Goal: Transaction & Acquisition: Book appointment/travel/reservation

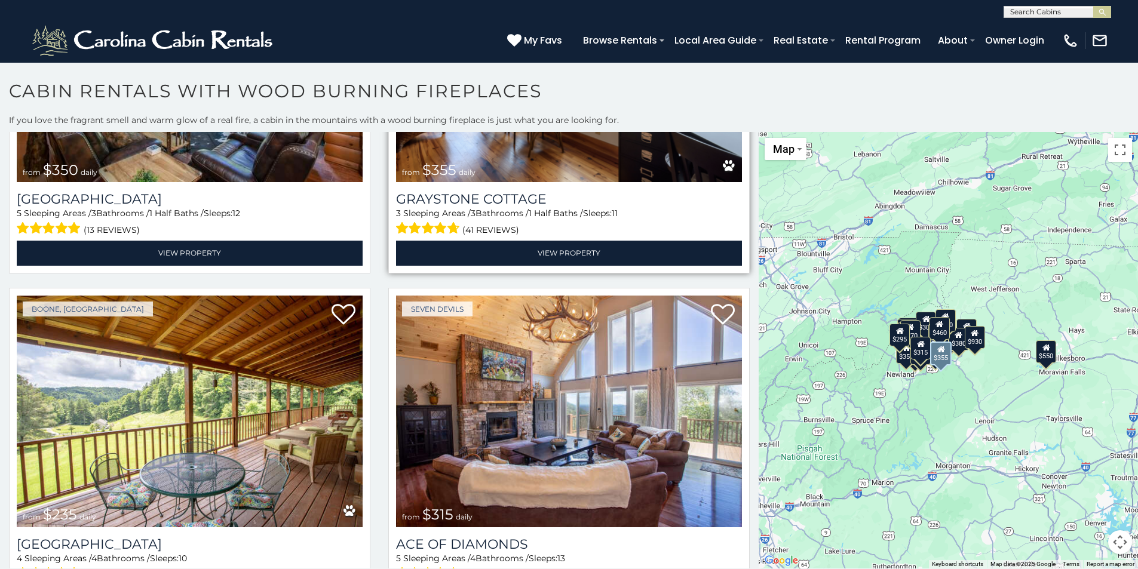
scroll to position [4361, 0]
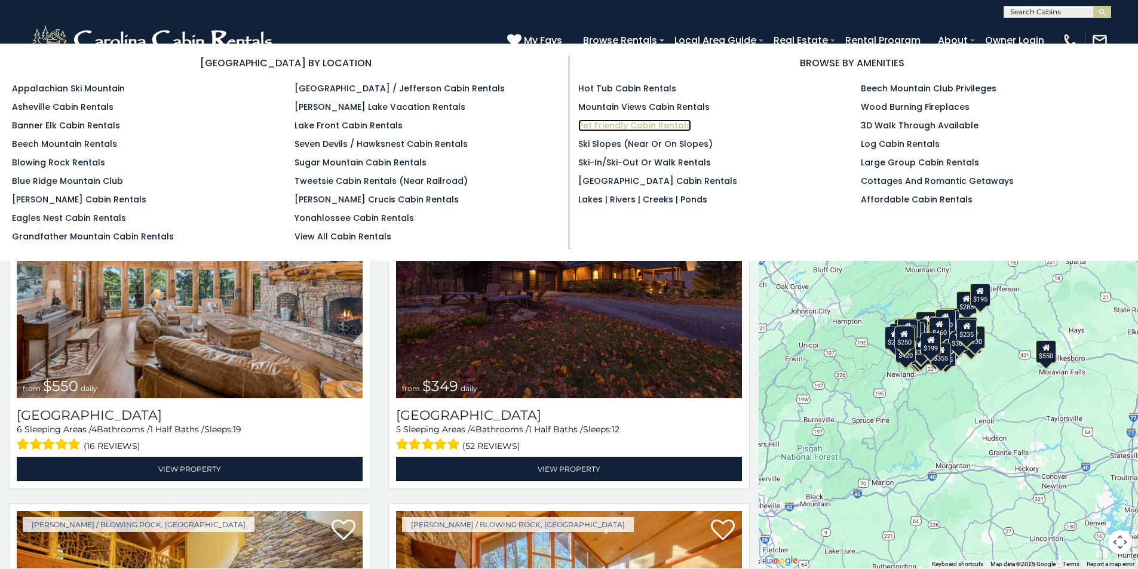
click at [633, 121] on link "Pet Friendly Cabin Rentals" at bounding box center [634, 125] width 113 height 12
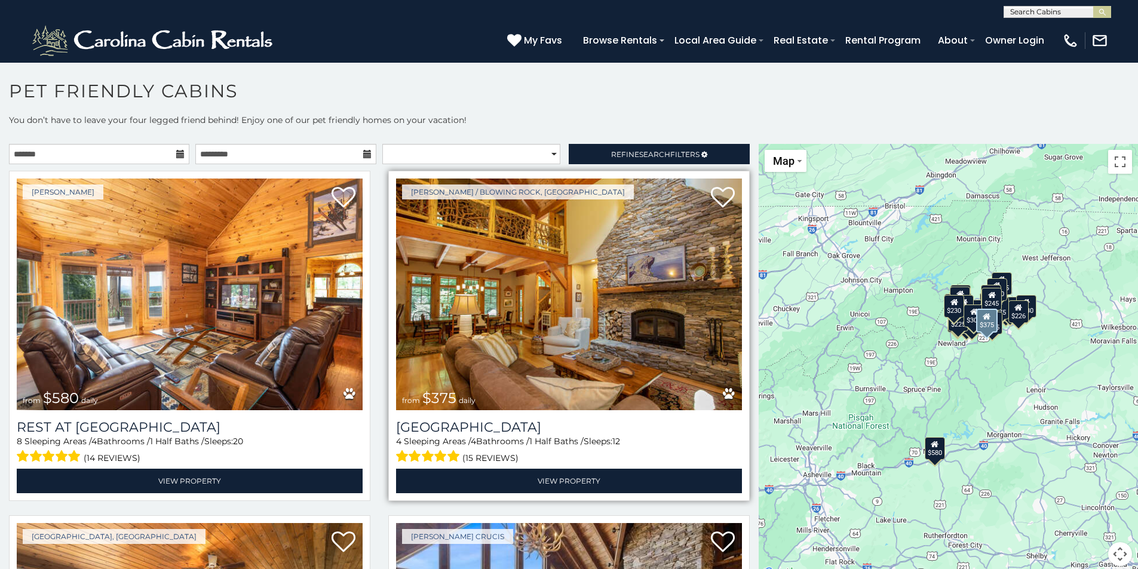
click at [555, 319] on img at bounding box center [569, 295] width 346 height 232
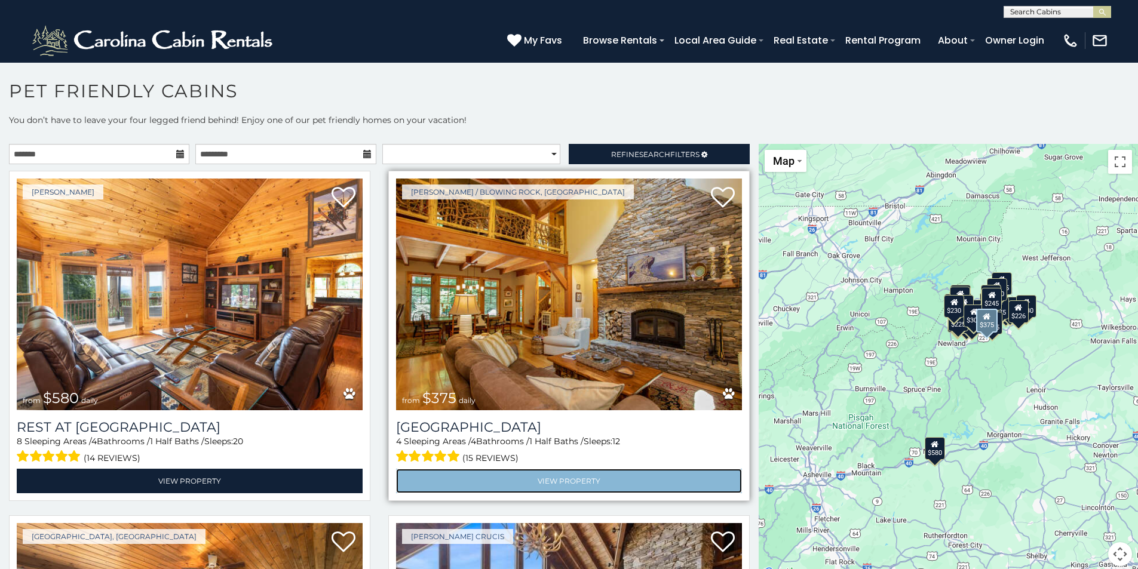
click at [539, 479] on link "View Property" at bounding box center [569, 481] width 346 height 24
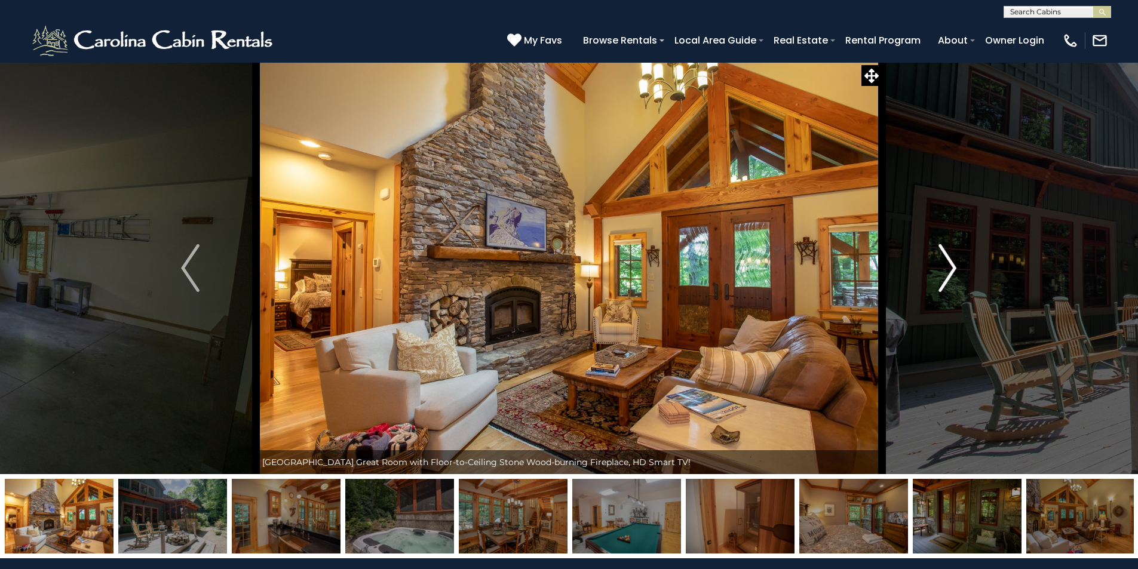
click at [951, 268] on img "Next" at bounding box center [947, 268] width 18 height 48
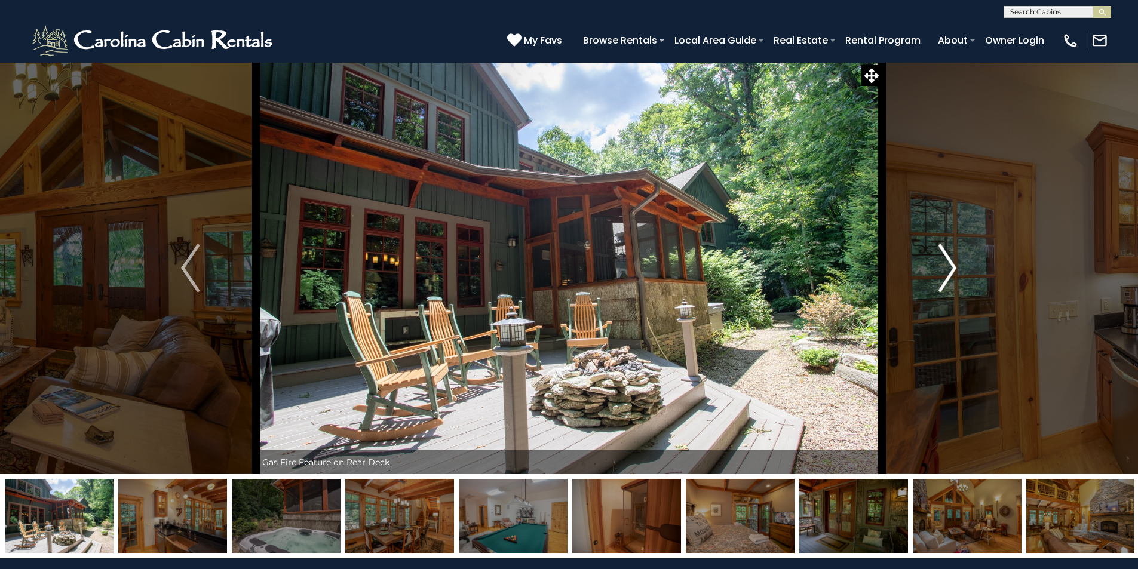
click at [950, 268] on img "Next" at bounding box center [947, 268] width 18 height 48
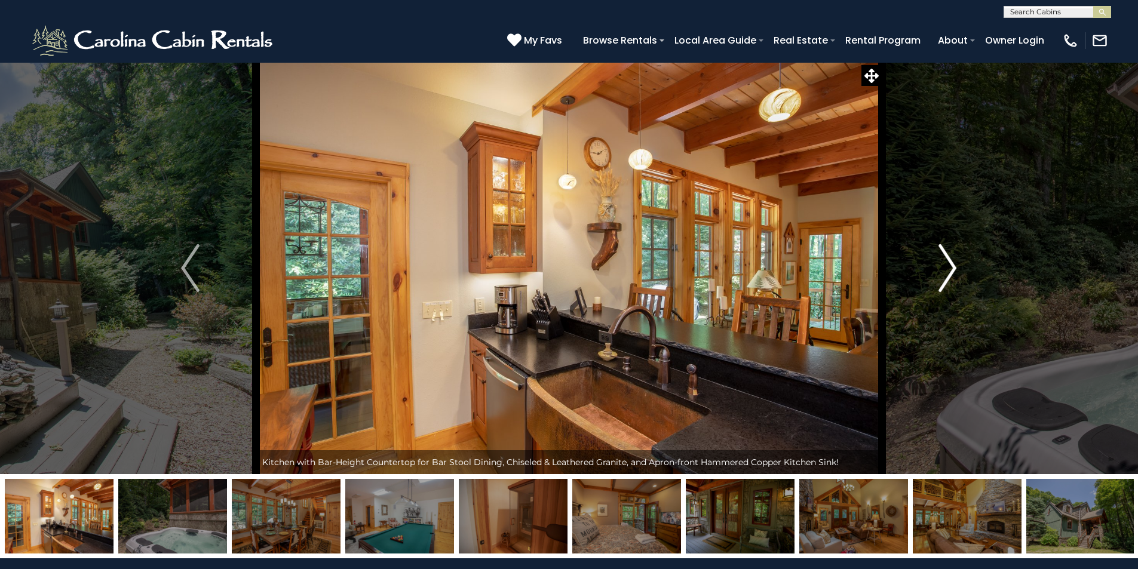
click at [950, 268] on img "Next" at bounding box center [947, 268] width 18 height 48
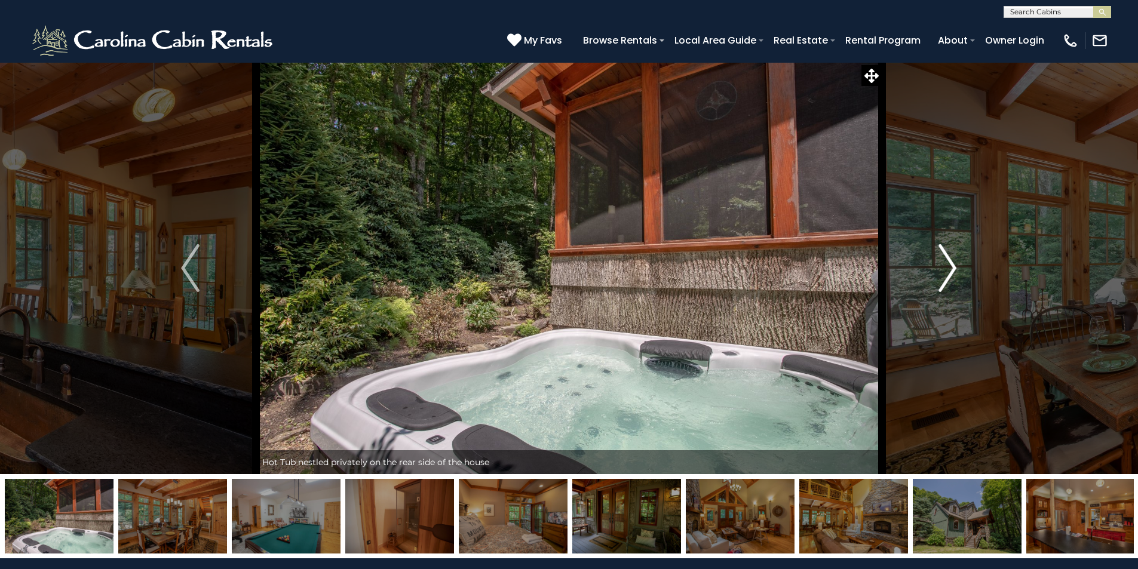
click at [950, 268] on img "Next" at bounding box center [947, 268] width 18 height 48
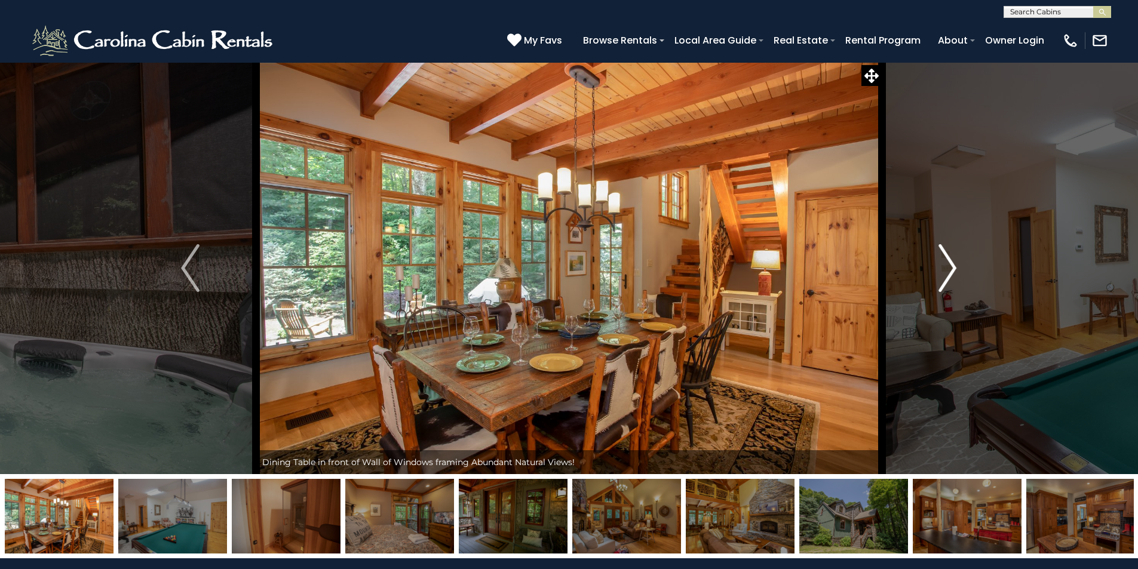
click at [950, 268] on img "Next" at bounding box center [947, 268] width 18 height 48
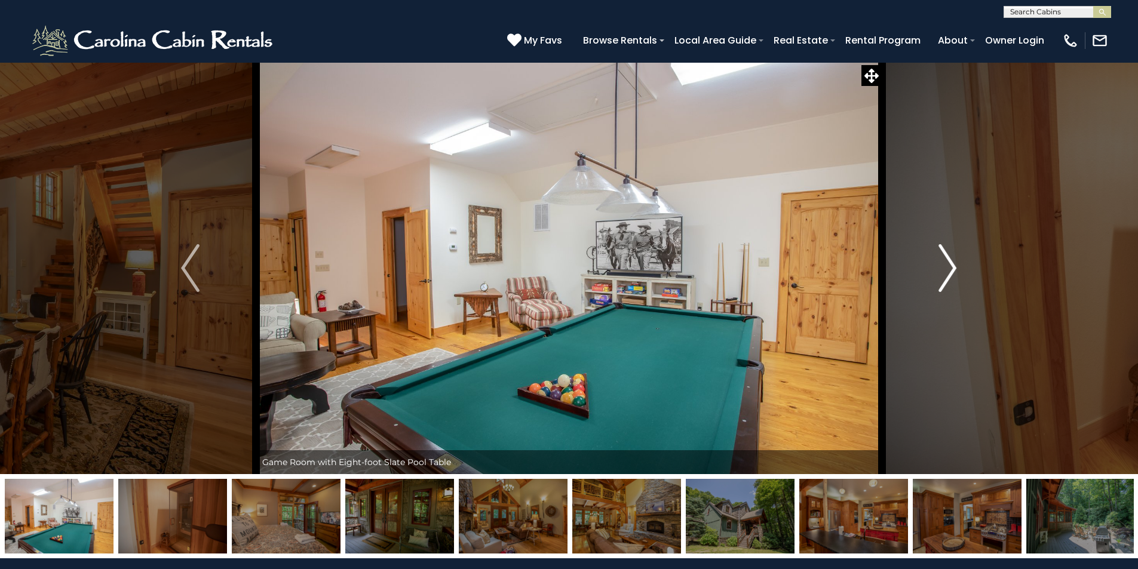
click at [950, 268] on img "Next" at bounding box center [947, 268] width 18 height 48
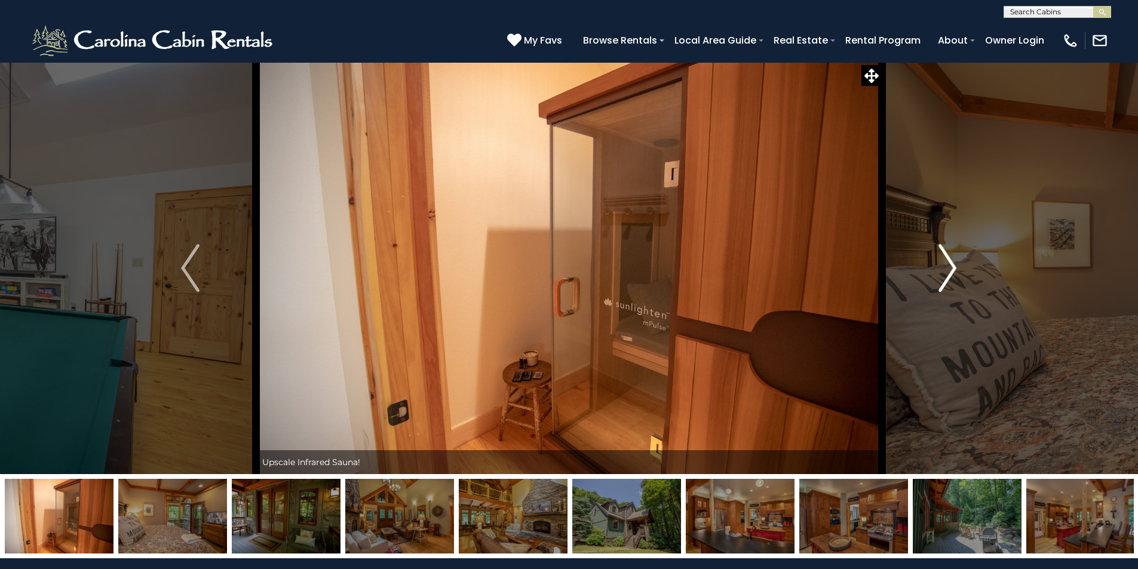
click at [950, 268] on img "Next" at bounding box center [947, 268] width 18 height 48
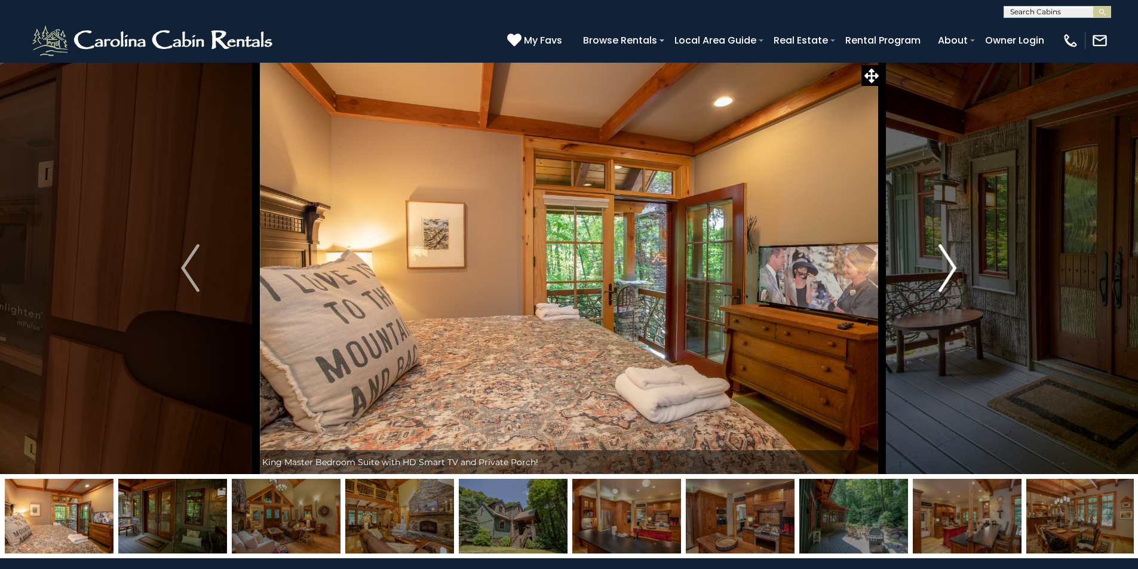
click at [950, 268] on img "Next" at bounding box center [947, 268] width 18 height 48
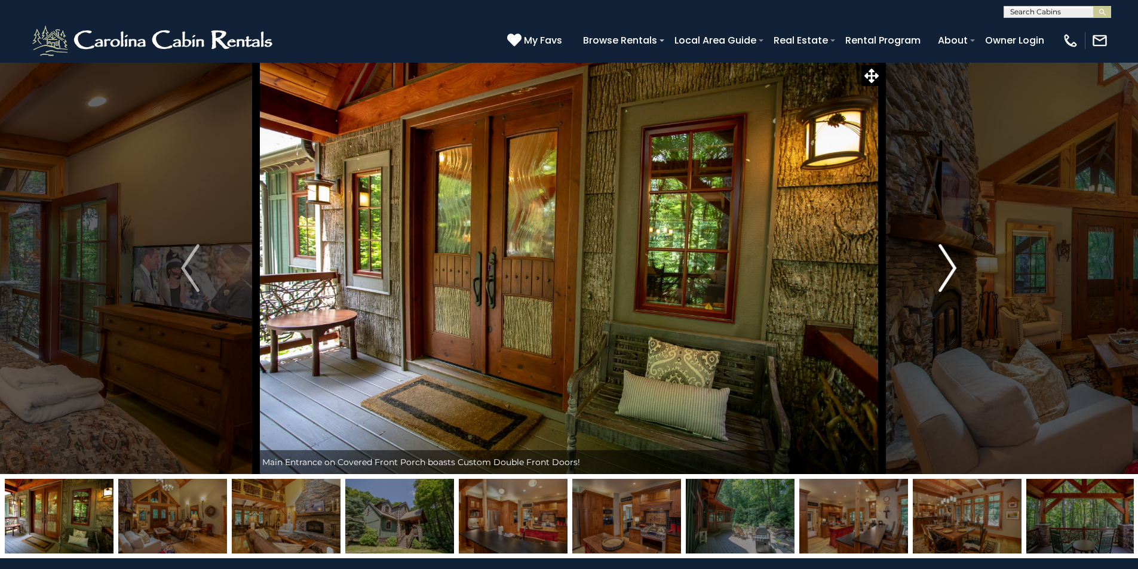
click at [950, 268] on img "Next" at bounding box center [947, 268] width 18 height 48
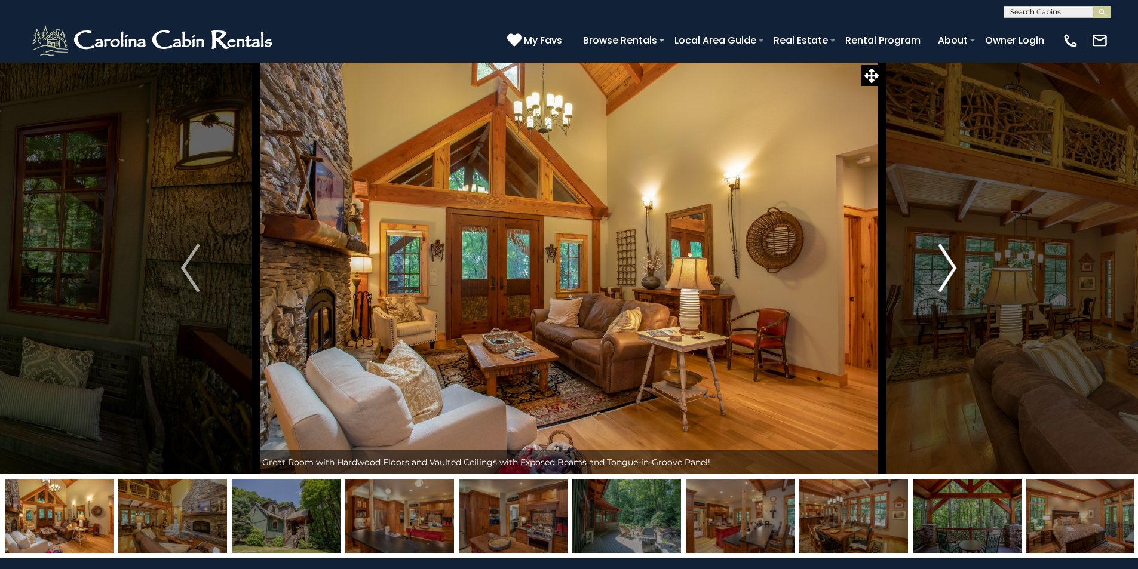
click at [950, 268] on img "Next" at bounding box center [947, 268] width 18 height 48
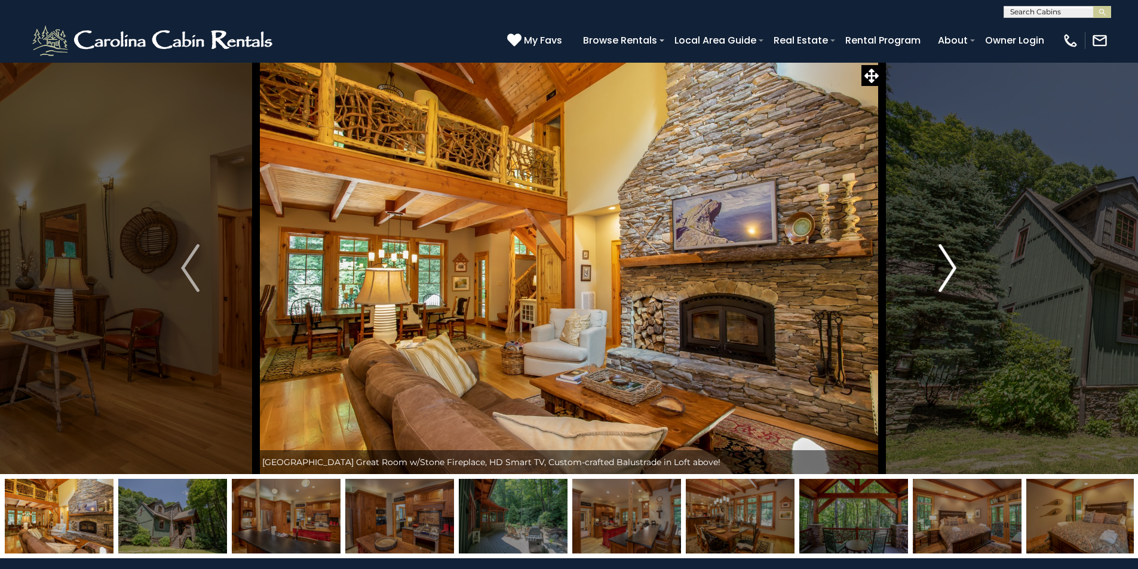
click at [950, 268] on img "Next" at bounding box center [947, 268] width 18 height 48
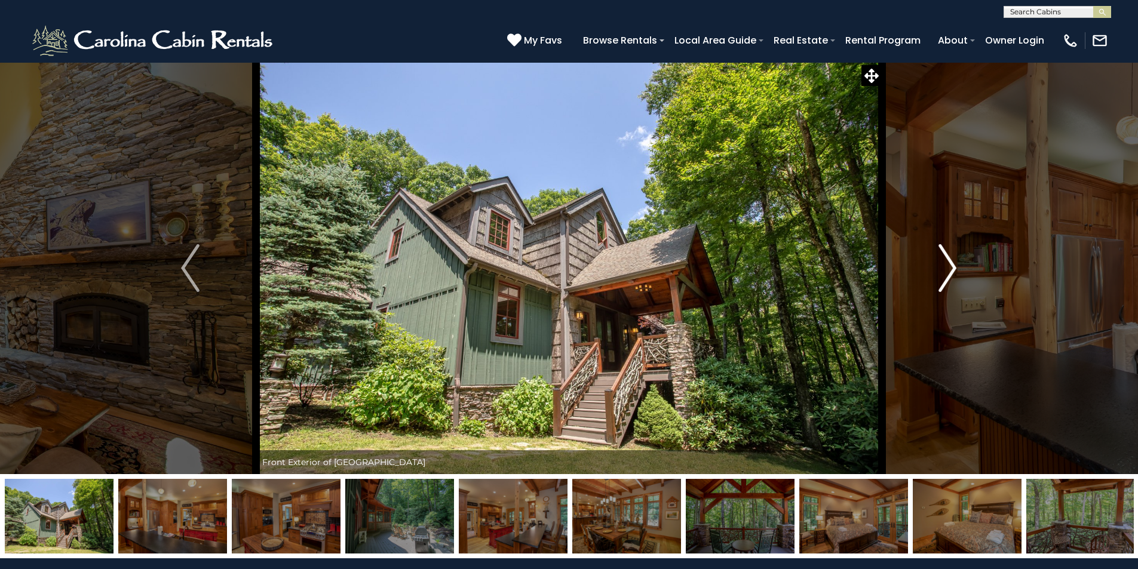
click at [950, 268] on img "Next" at bounding box center [947, 268] width 18 height 48
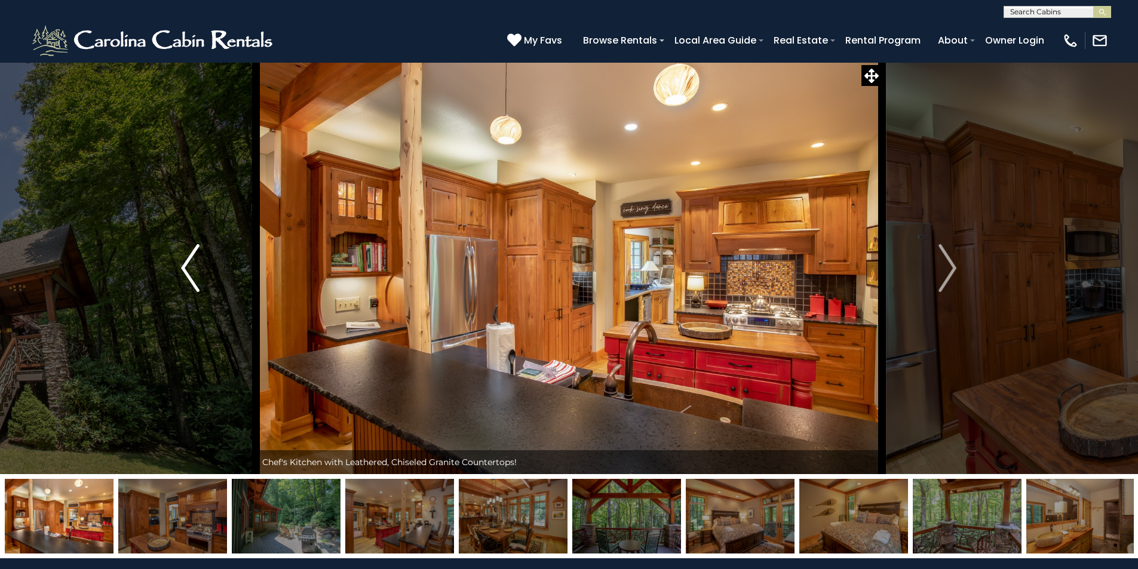
click at [184, 274] on img "Previous" at bounding box center [190, 268] width 18 height 48
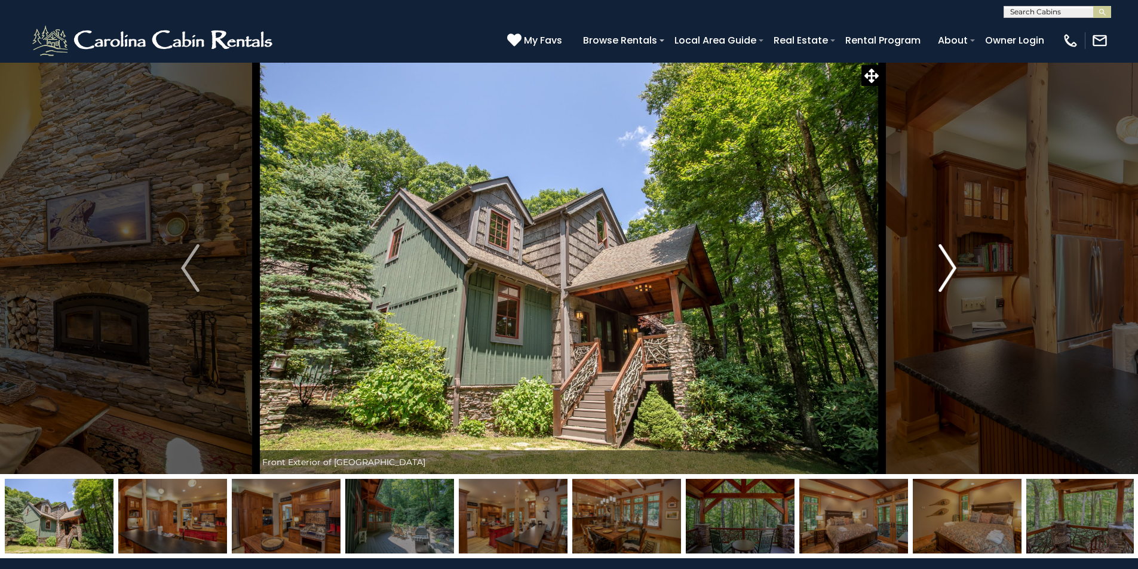
click at [953, 272] on img "Next" at bounding box center [947, 268] width 18 height 48
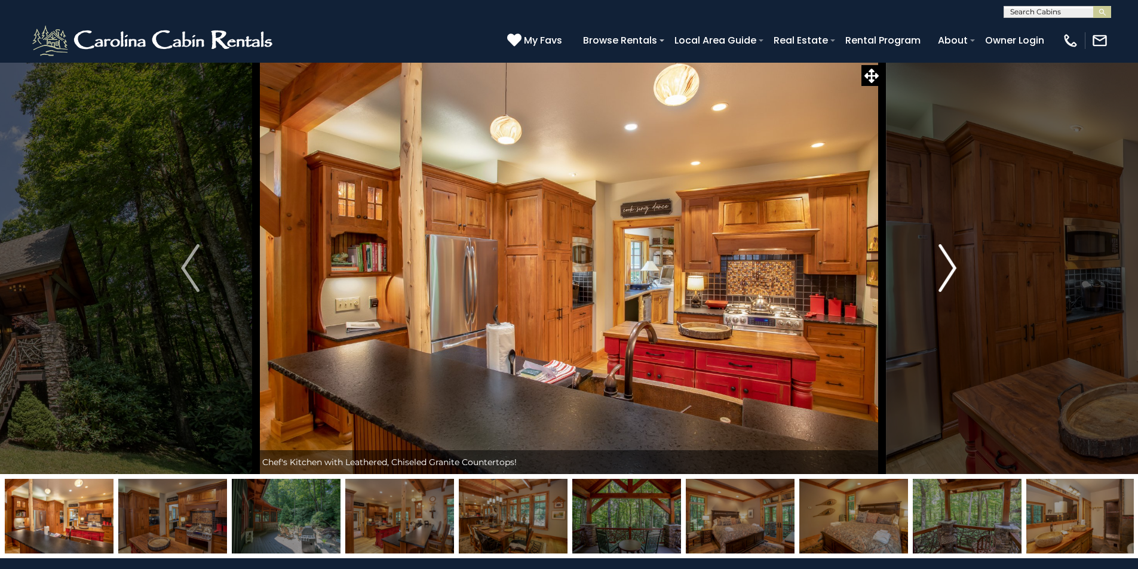
click at [953, 272] on img "Next" at bounding box center [947, 268] width 18 height 48
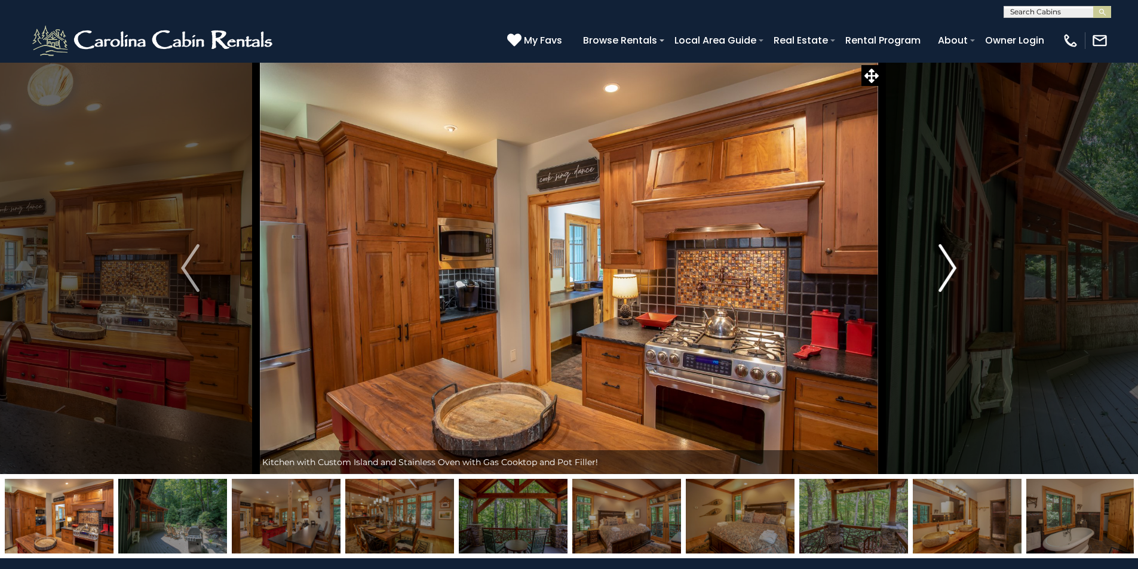
click at [953, 272] on img "Next" at bounding box center [947, 268] width 18 height 48
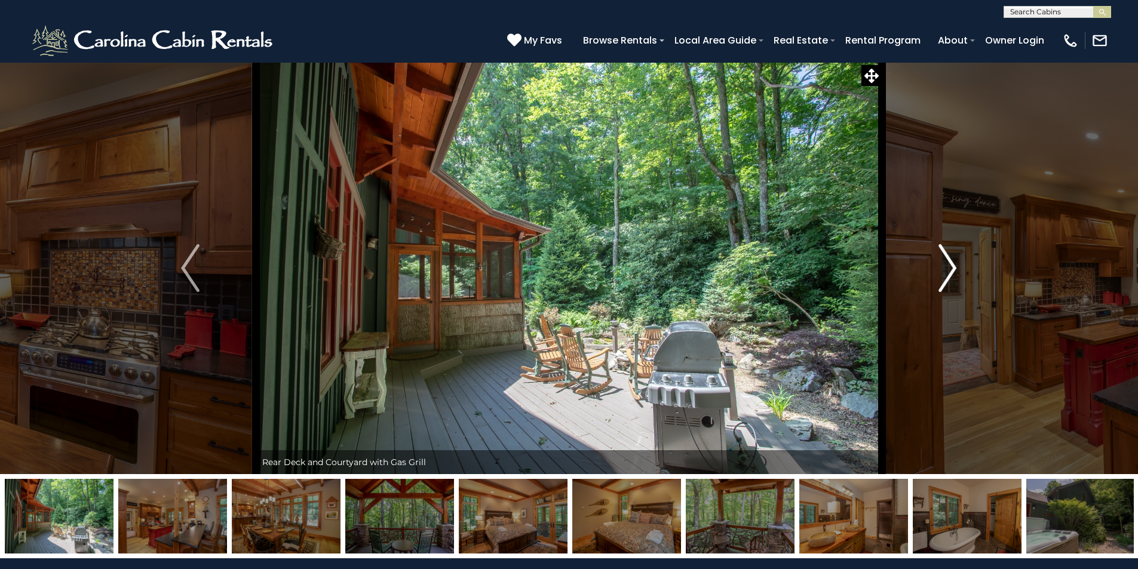
click at [953, 272] on img "Next" at bounding box center [947, 268] width 18 height 48
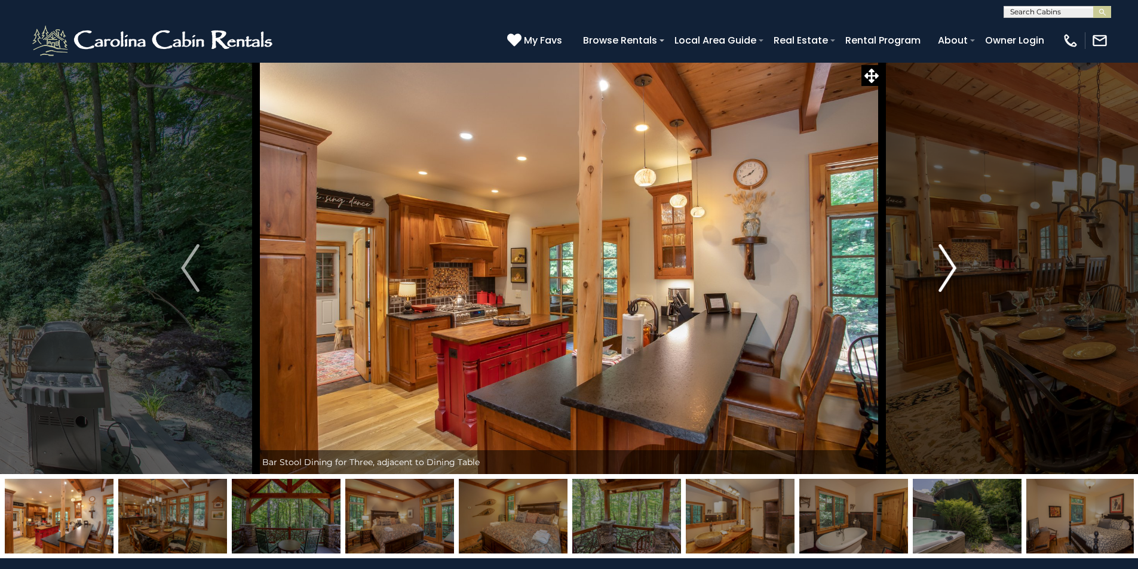
click at [953, 272] on img "Next" at bounding box center [947, 268] width 18 height 48
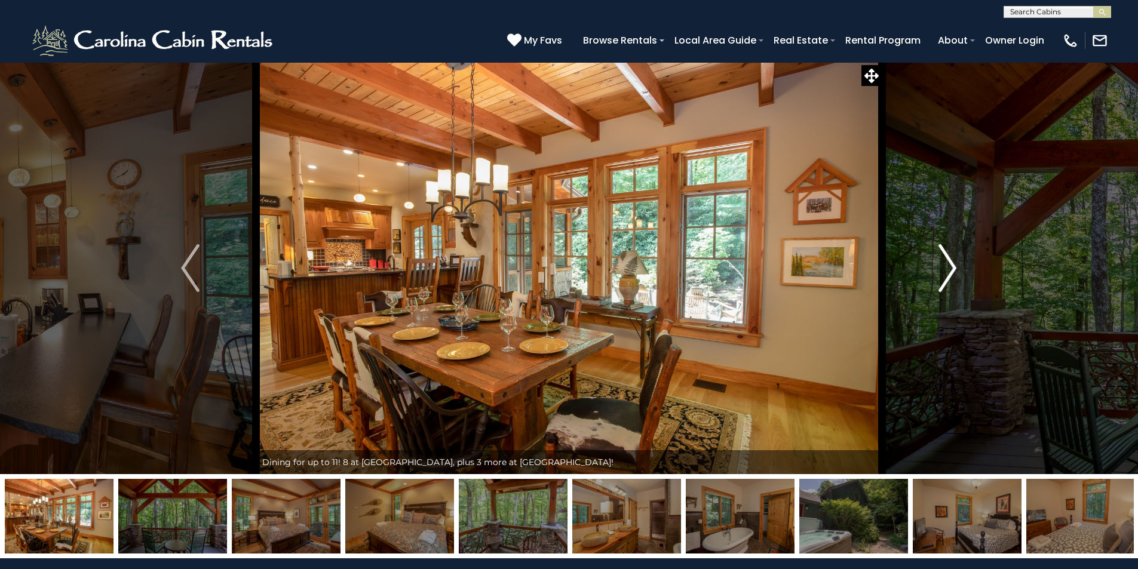
click at [953, 272] on img "Next" at bounding box center [947, 268] width 18 height 48
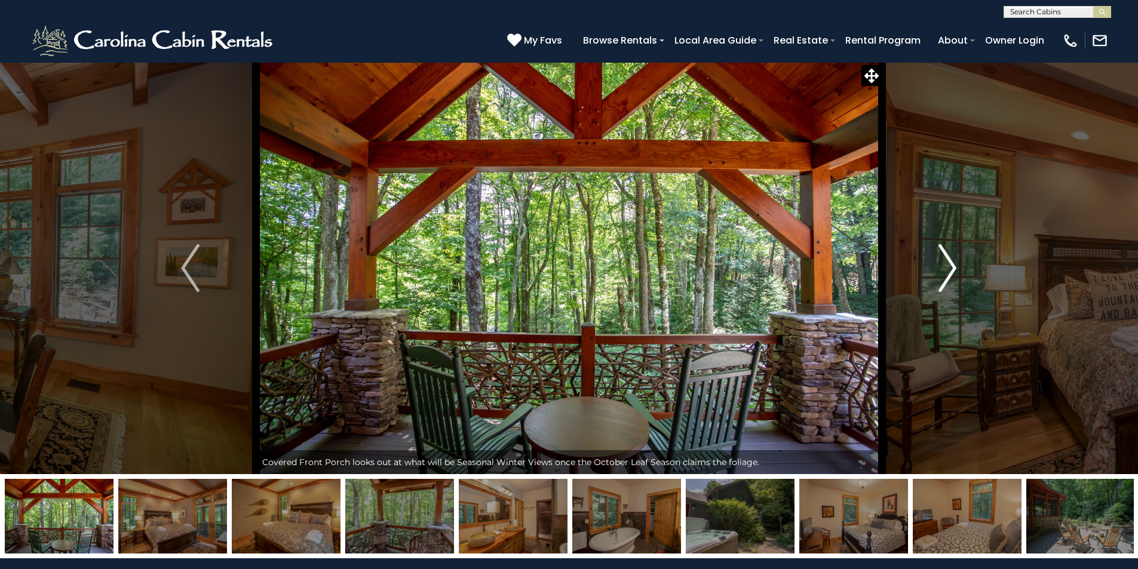
click at [953, 272] on img "Next" at bounding box center [947, 268] width 18 height 48
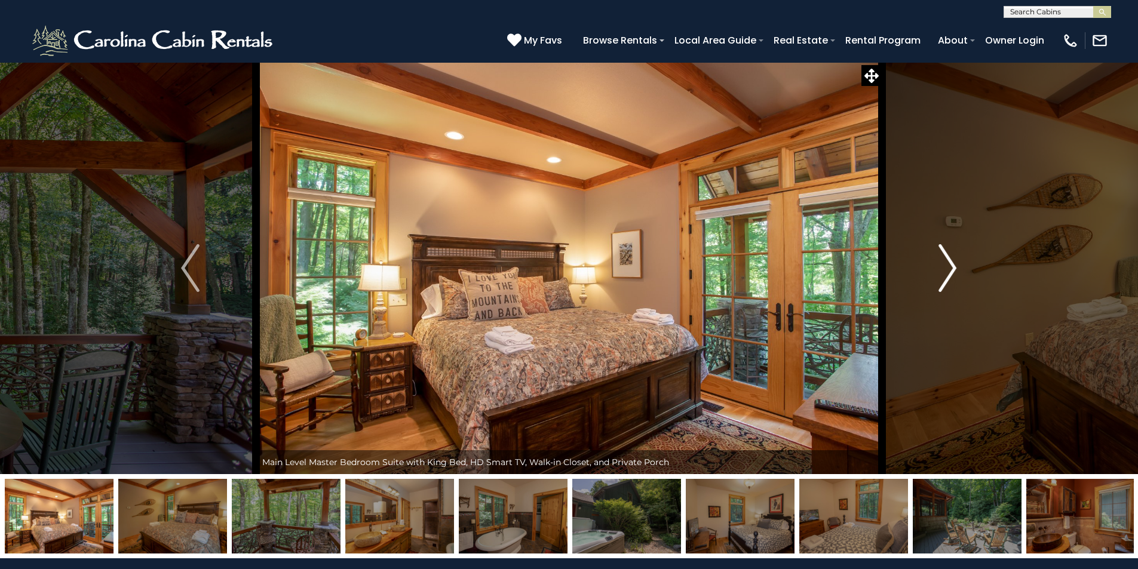
click at [953, 272] on img "Next" at bounding box center [947, 268] width 18 height 48
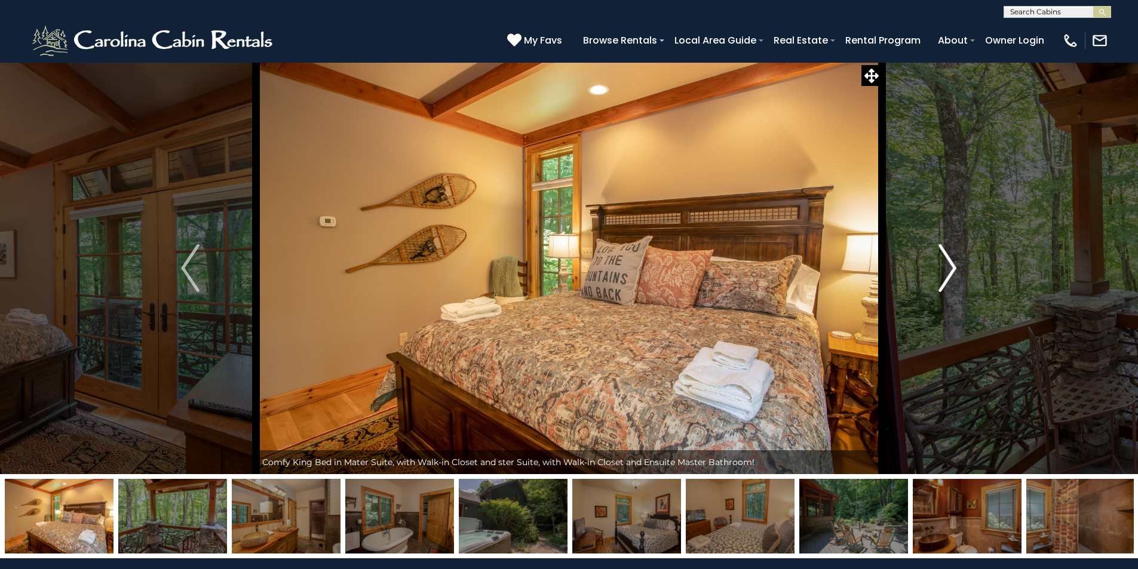
click at [953, 272] on img "Next" at bounding box center [947, 268] width 18 height 48
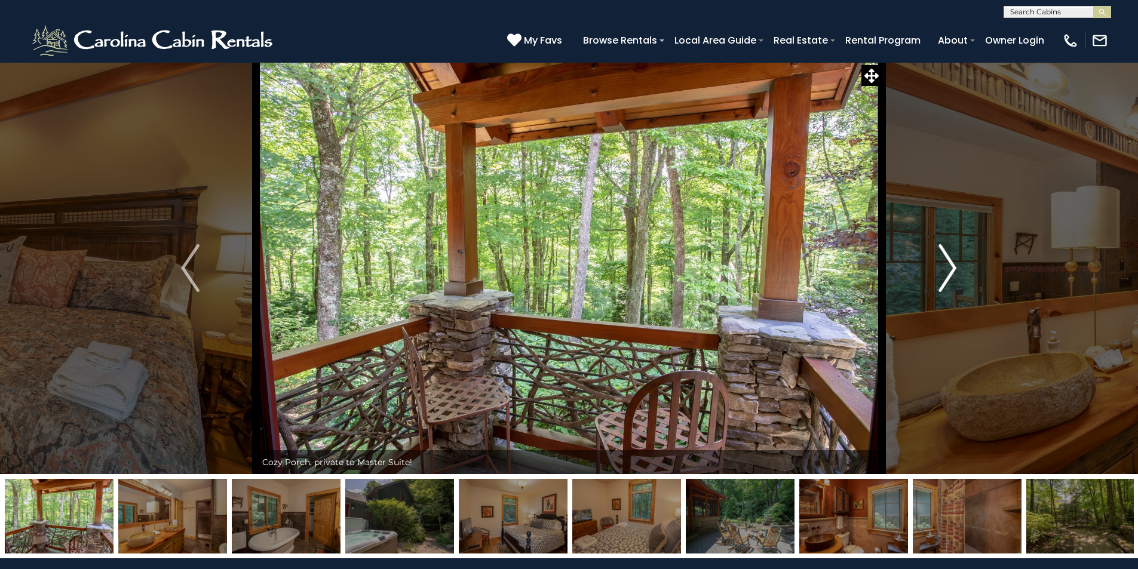
click at [953, 272] on img "Next" at bounding box center [947, 268] width 18 height 48
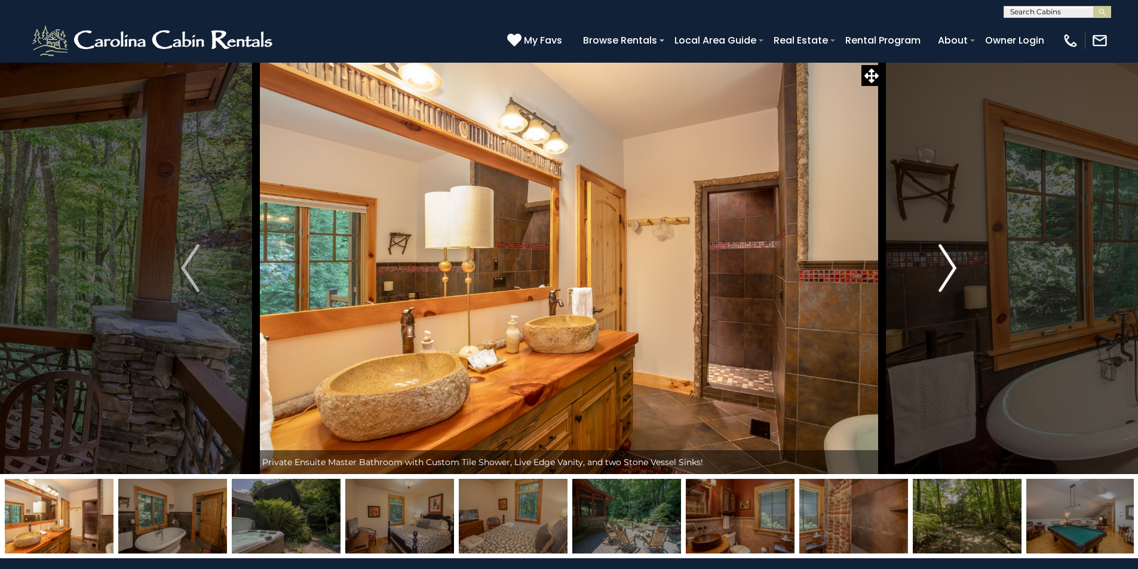
click at [953, 272] on img "Next" at bounding box center [947, 268] width 18 height 48
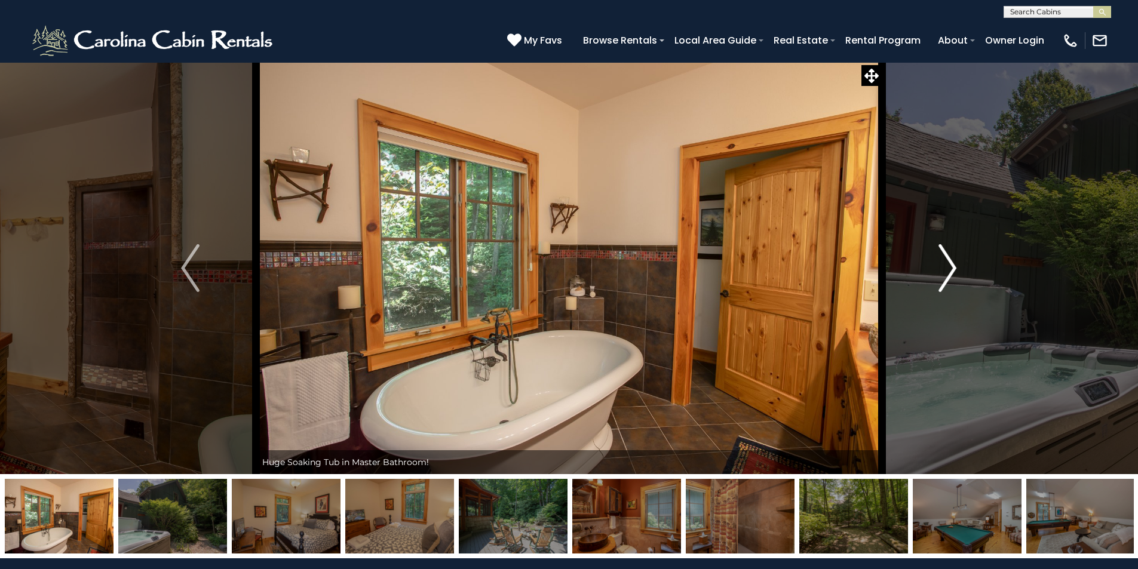
click at [953, 272] on img "Next" at bounding box center [947, 268] width 18 height 48
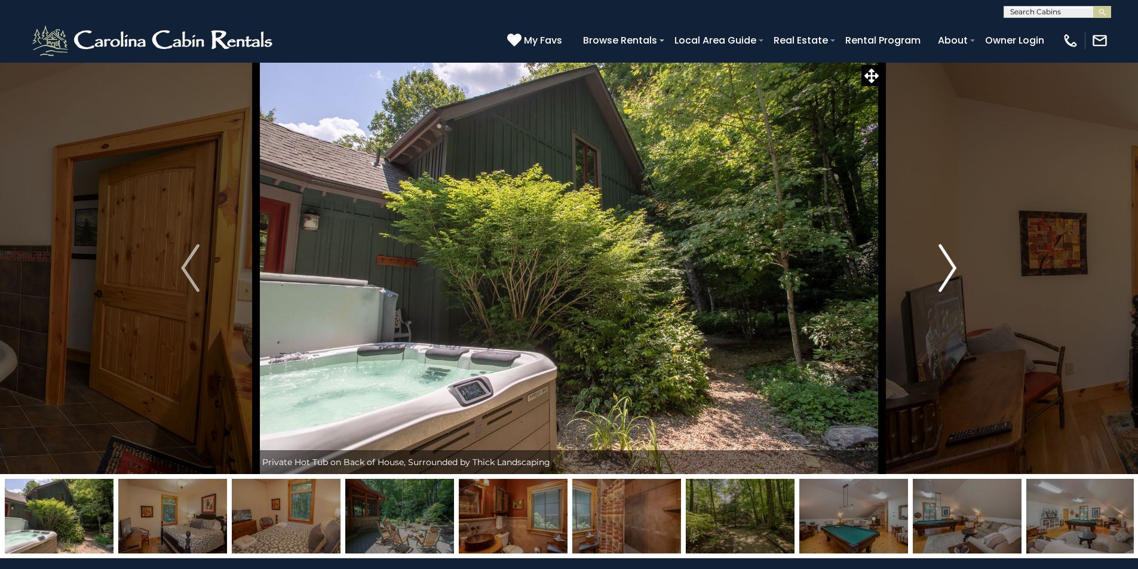
click at [953, 272] on img "Next" at bounding box center [947, 268] width 18 height 48
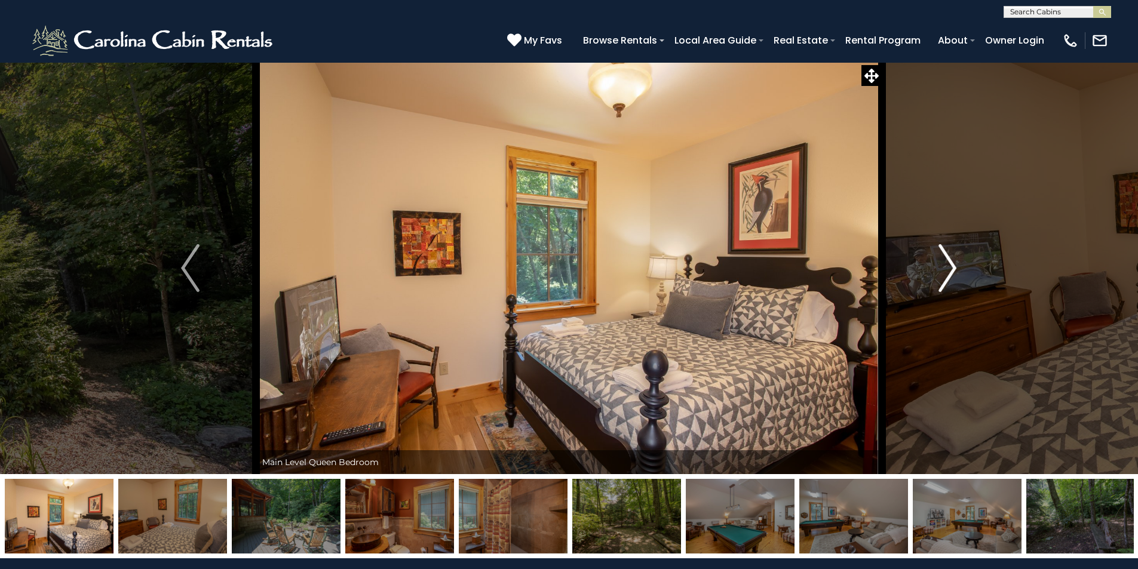
click at [953, 272] on img "Next" at bounding box center [947, 268] width 18 height 48
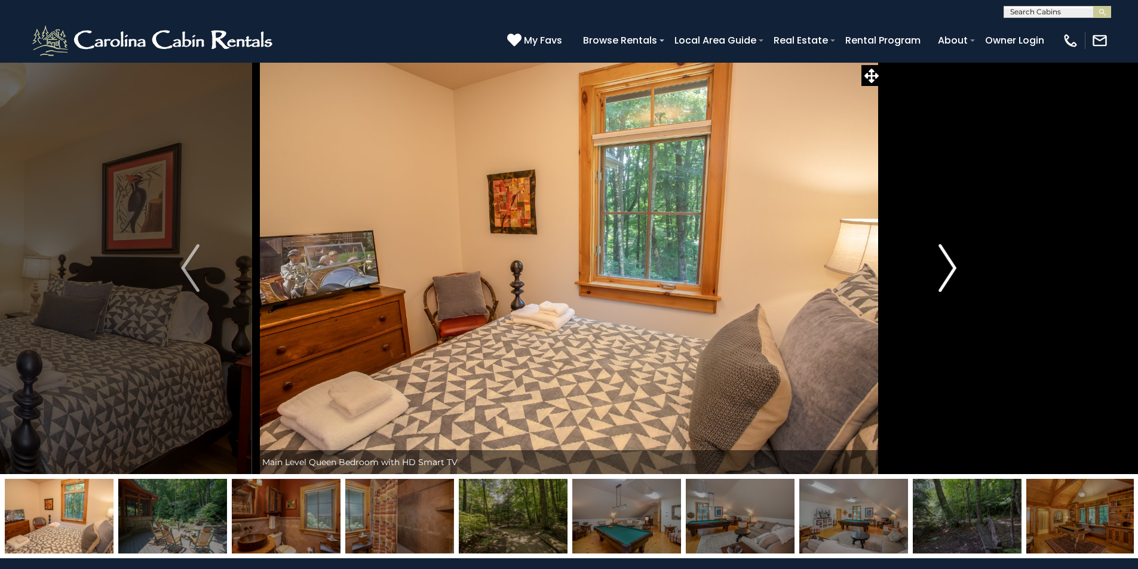
click at [953, 272] on img "Next" at bounding box center [947, 268] width 18 height 48
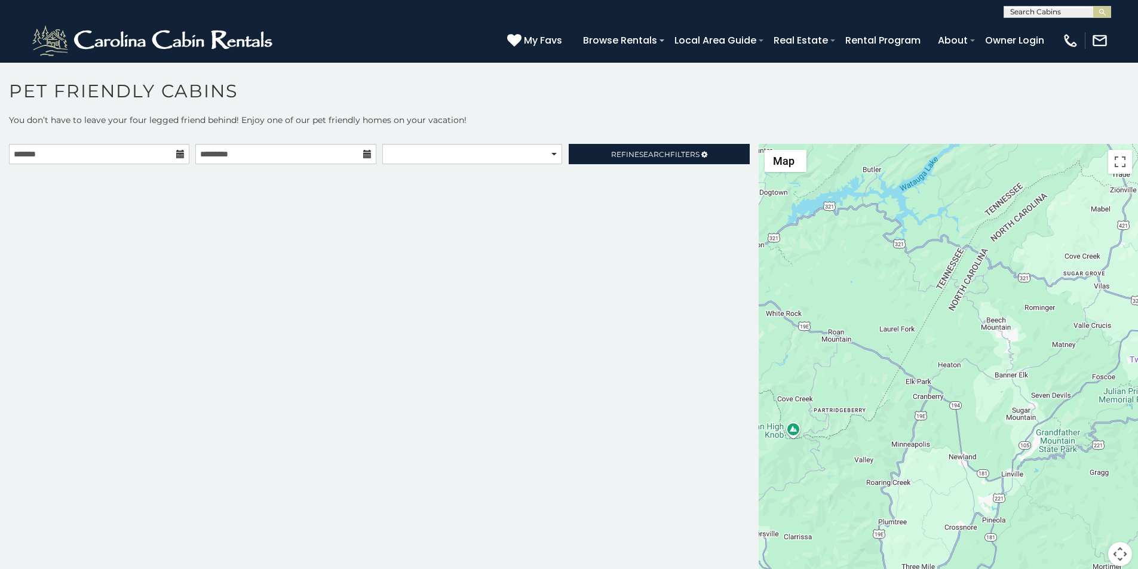
click at [177, 154] on icon at bounding box center [180, 154] width 8 height 8
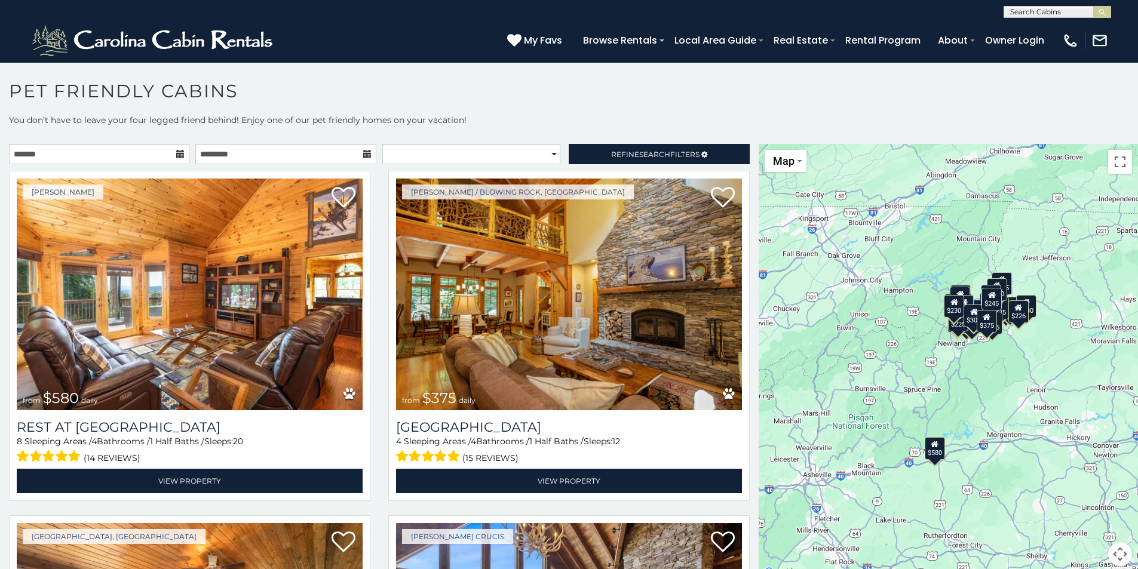
click at [180, 152] on icon at bounding box center [180, 154] width 8 height 8
click at [179, 154] on icon at bounding box center [180, 154] width 8 height 8
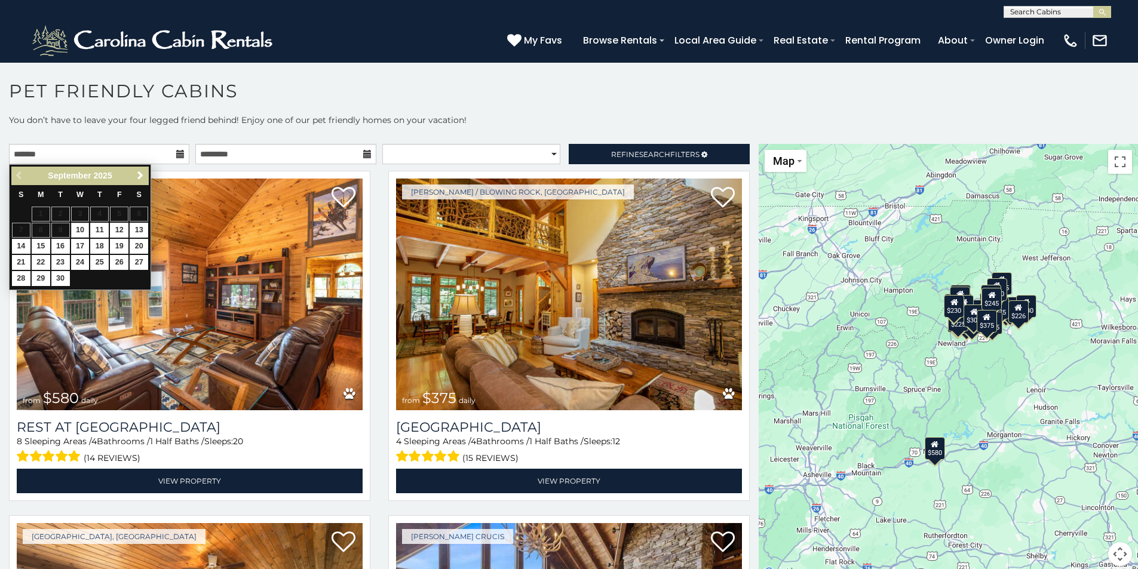
click at [193, 132] on p "You don’t have to leave your four legged friend behind! Enjoy one of our pet fr…" at bounding box center [569, 126] width 1138 height 24
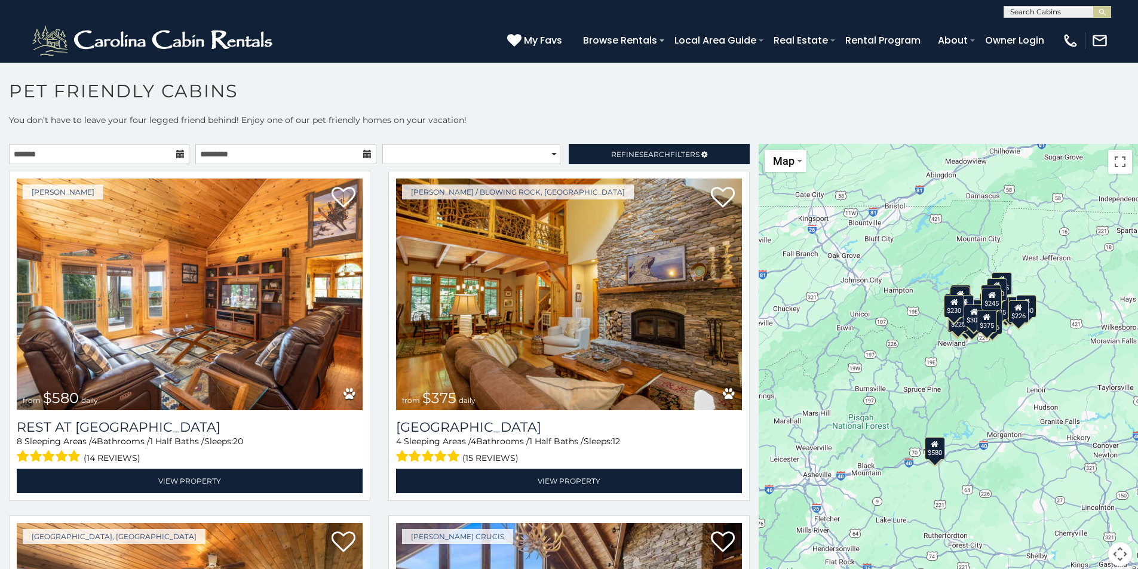
click at [176, 155] on icon at bounding box center [180, 154] width 8 height 8
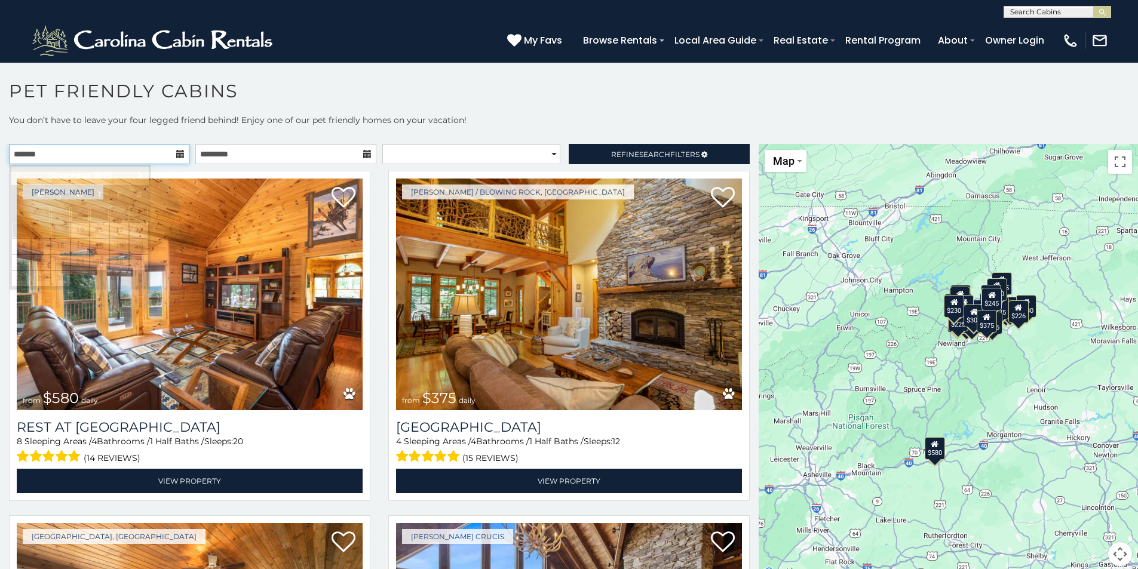
click at [41, 153] on input "text" at bounding box center [99, 154] width 180 height 20
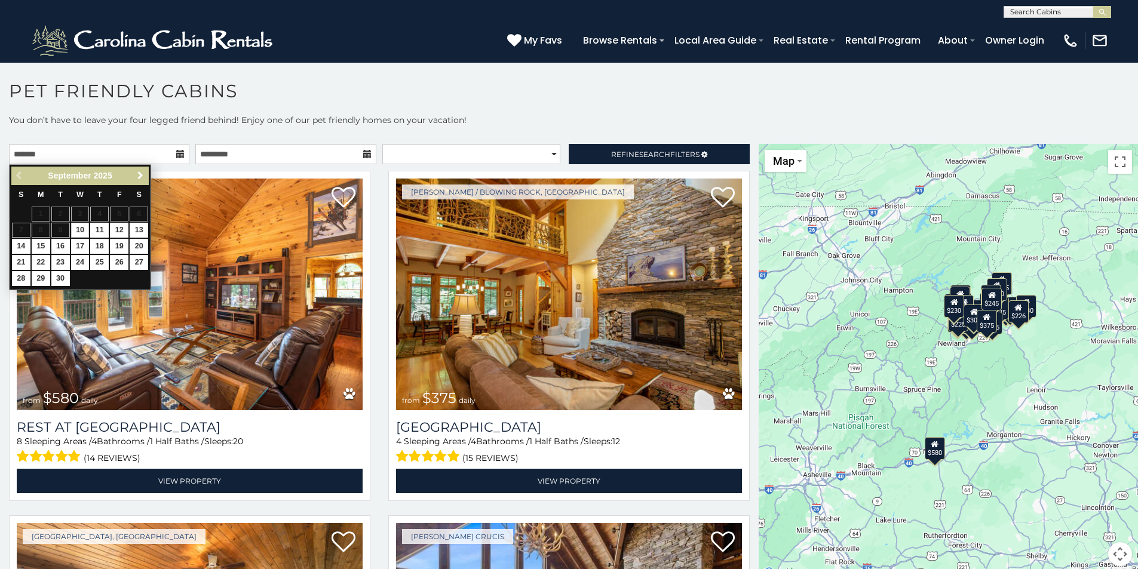
click at [140, 175] on span "Next" at bounding box center [141, 176] width 10 height 10
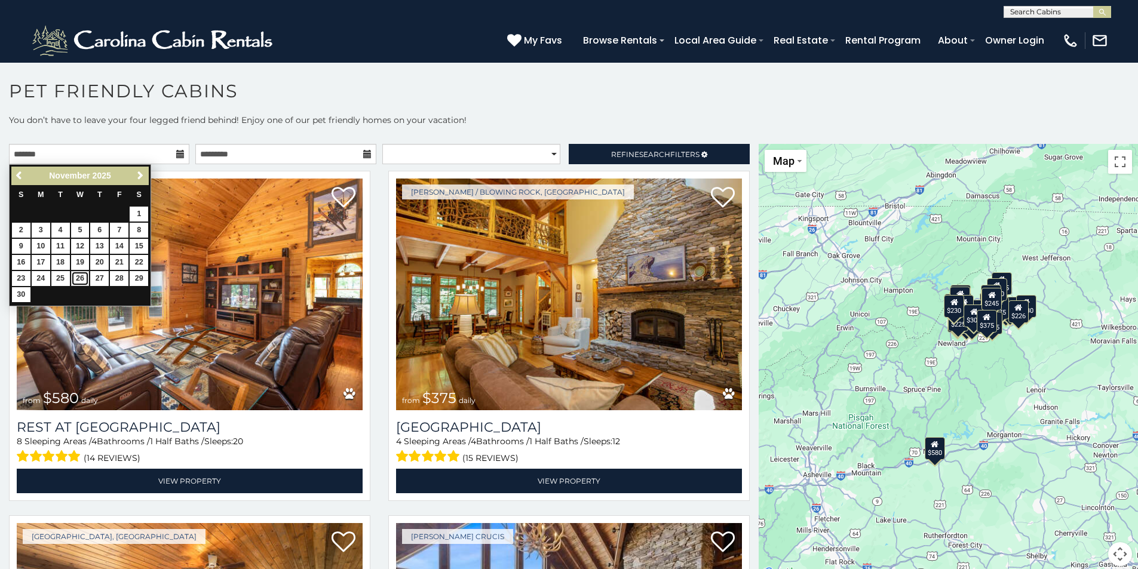
click at [75, 280] on link "26" at bounding box center [80, 278] width 19 height 15
type input "**********"
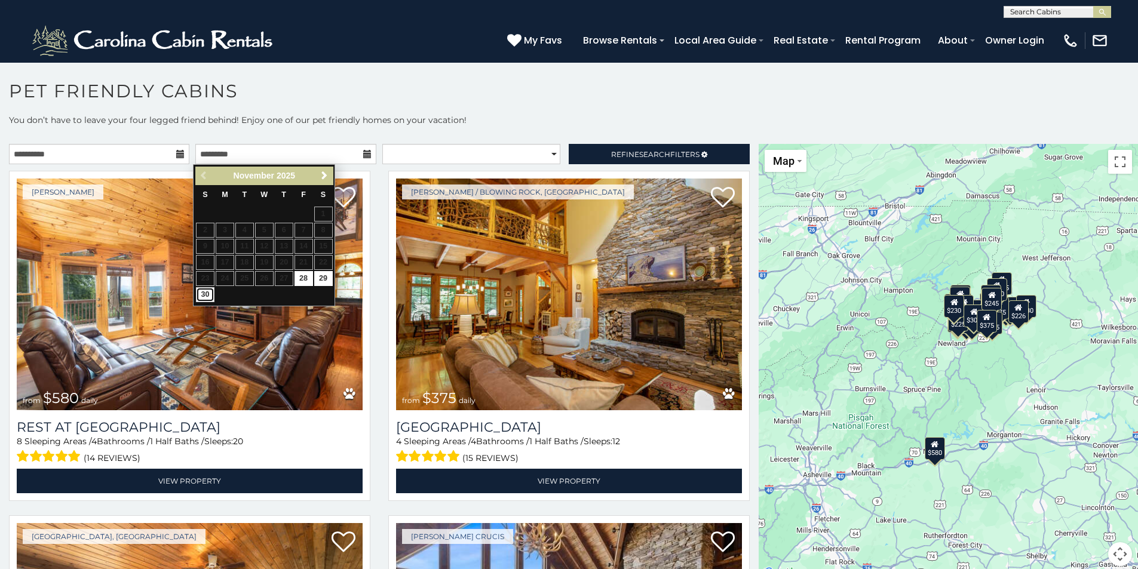
click at [202, 297] on link "30" at bounding box center [205, 294] width 19 height 15
type input "**********"
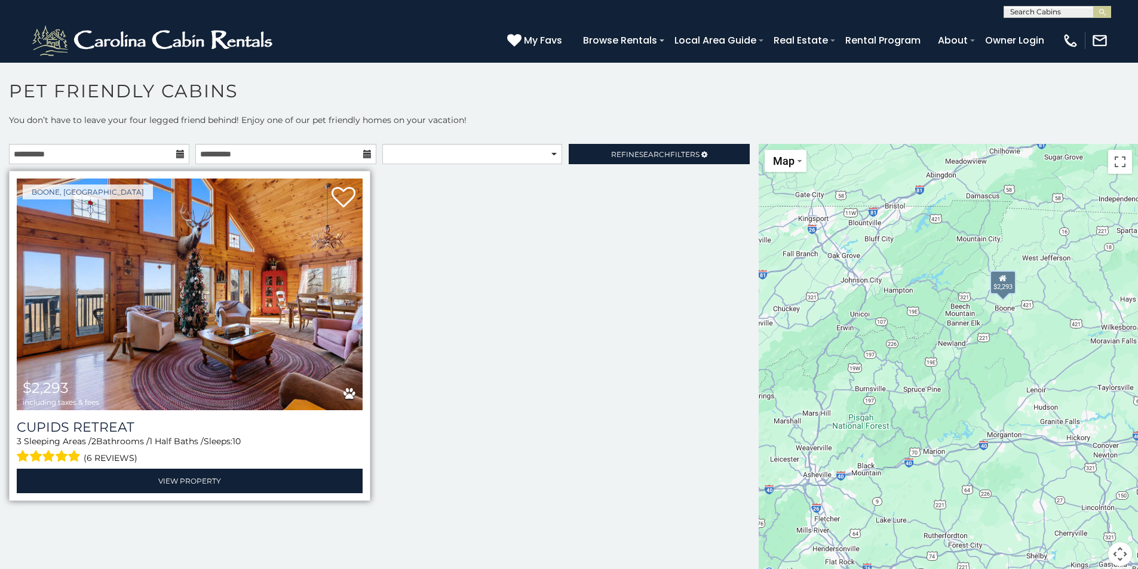
click at [158, 308] on img at bounding box center [190, 295] width 346 height 232
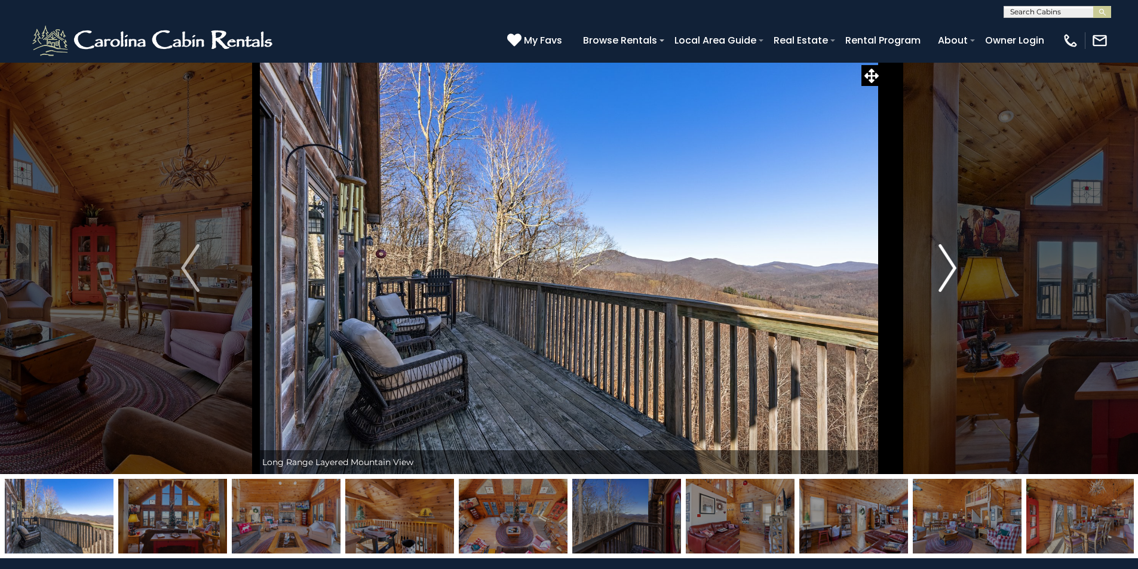
click at [949, 269] on img "Next" at bounding box center [947, 268] width 18 height 48
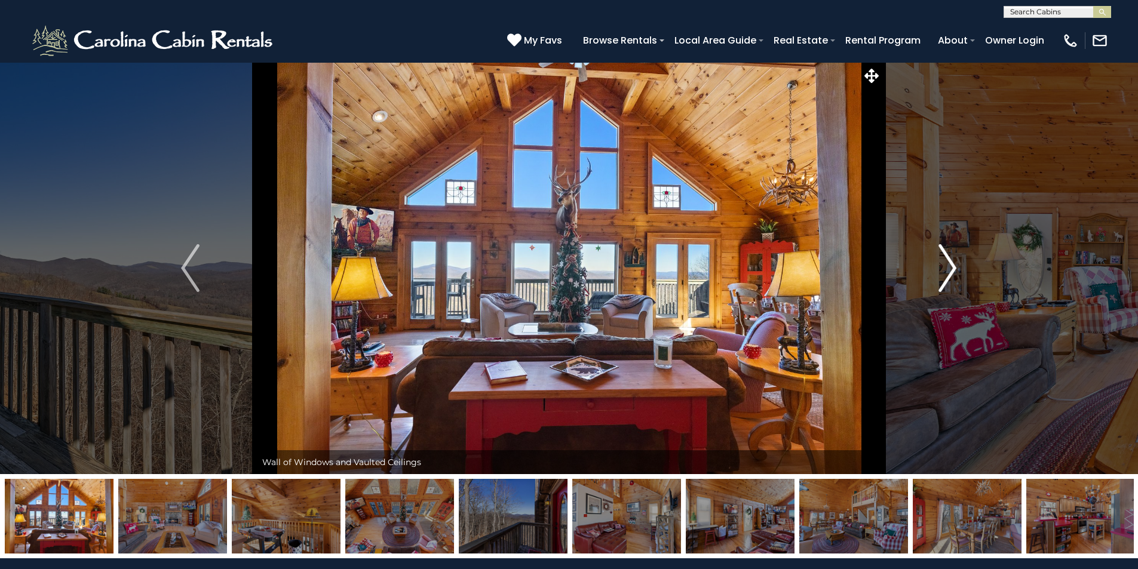
click at [950, 269] on img "Next" at bounding box center [947, 268] width 18 height 48
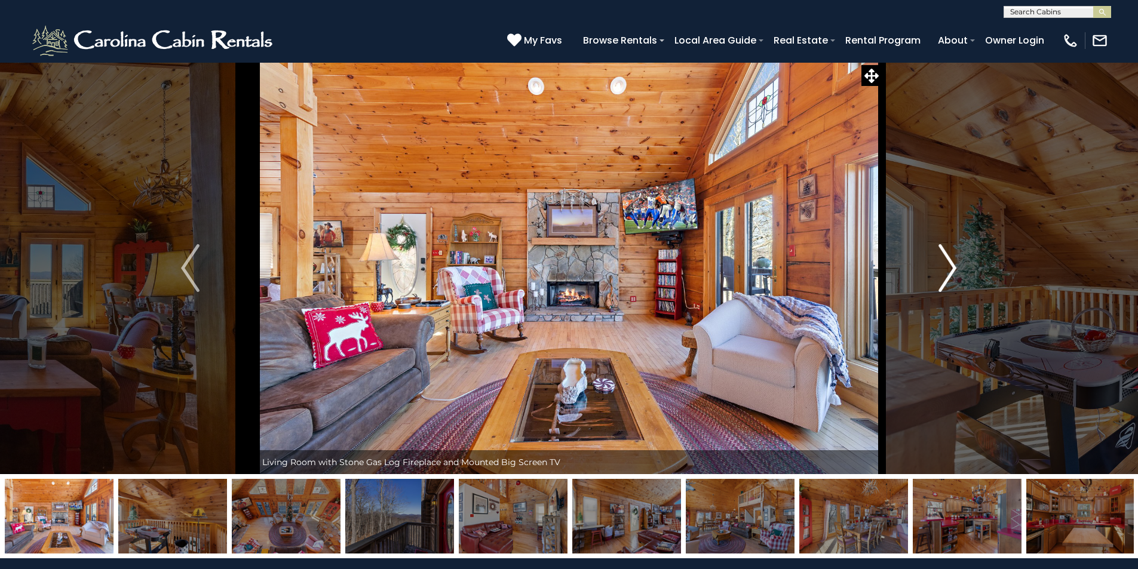
click at [949, 268] on img "Next" at bounding box center [947, 268] width 18 height 48
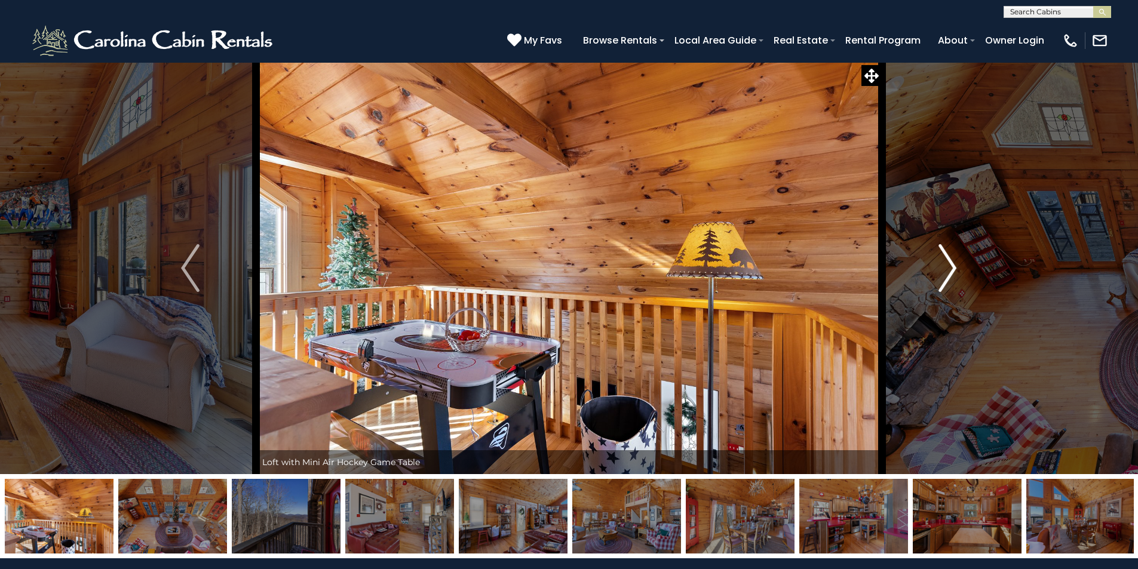
click at [949, 268] on img "Next" at bounding box center [947, 268] width 18 height 48
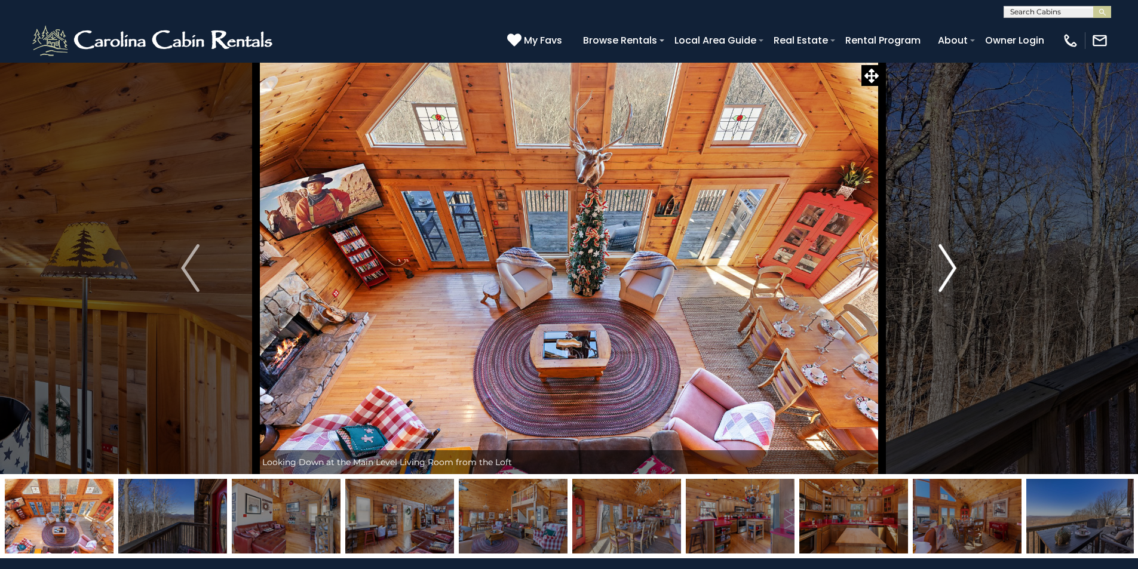
click at [949, 268] on img "Next" at bounding box center [947, 268] width 18 height 48
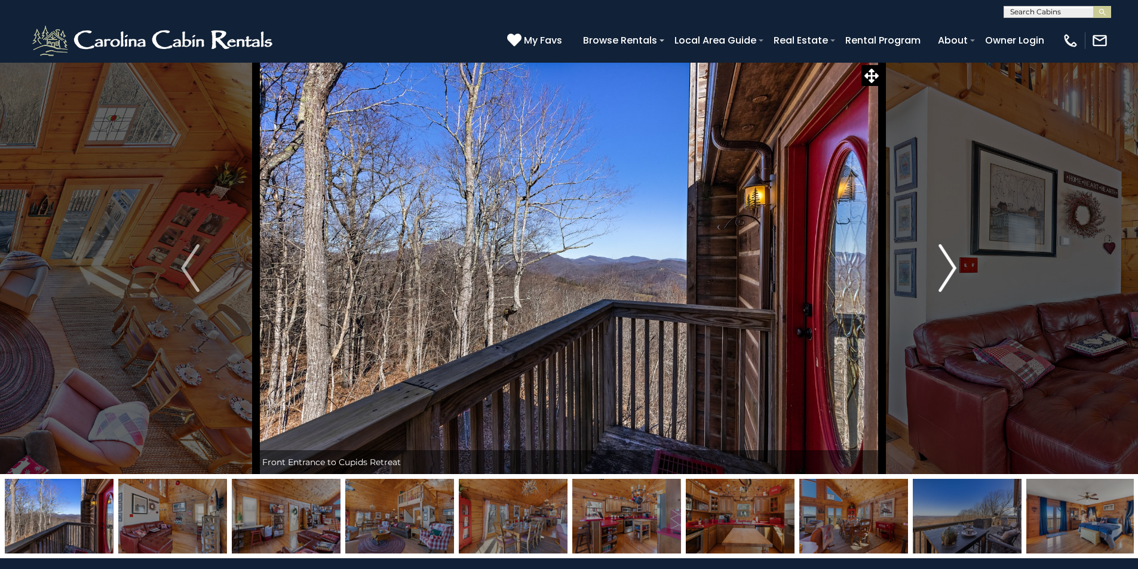
click at [949, 268] on img "Next" at bounding box center [947, 268] width 18 height 48
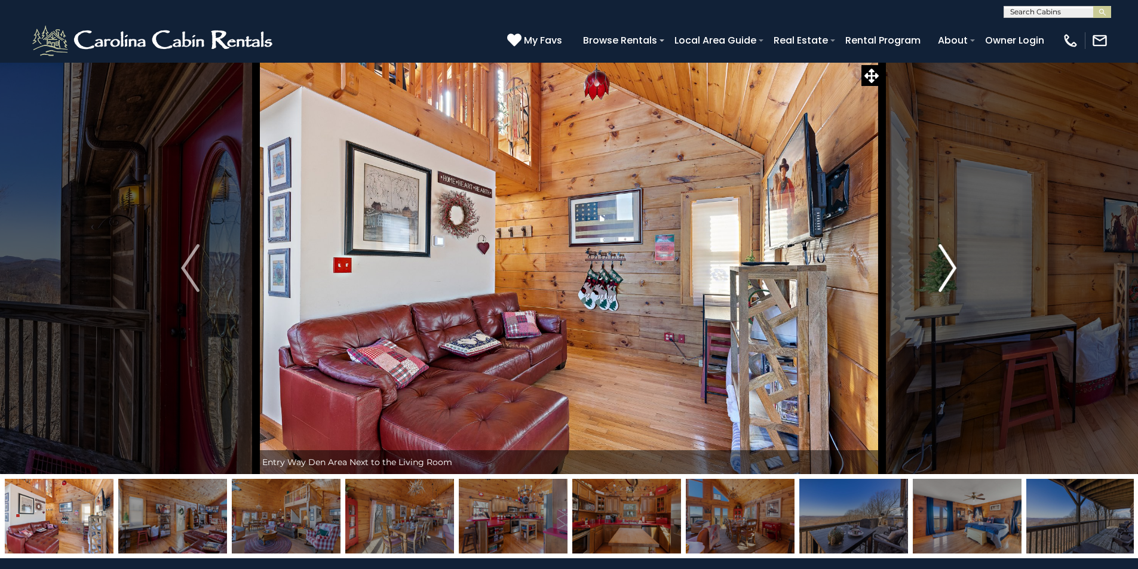
click at [949, 268] on img "Next" at bounding box center [947, 268] width 18 height 48
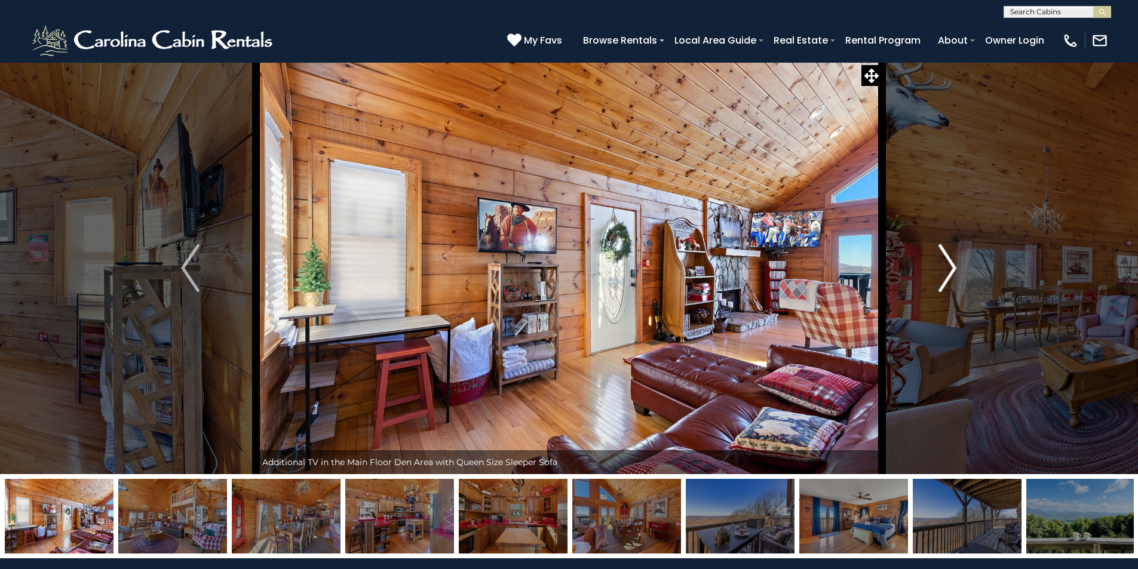
click at [949, 268] on img "Next" at bounding box center [947, 268] width 18 height 48
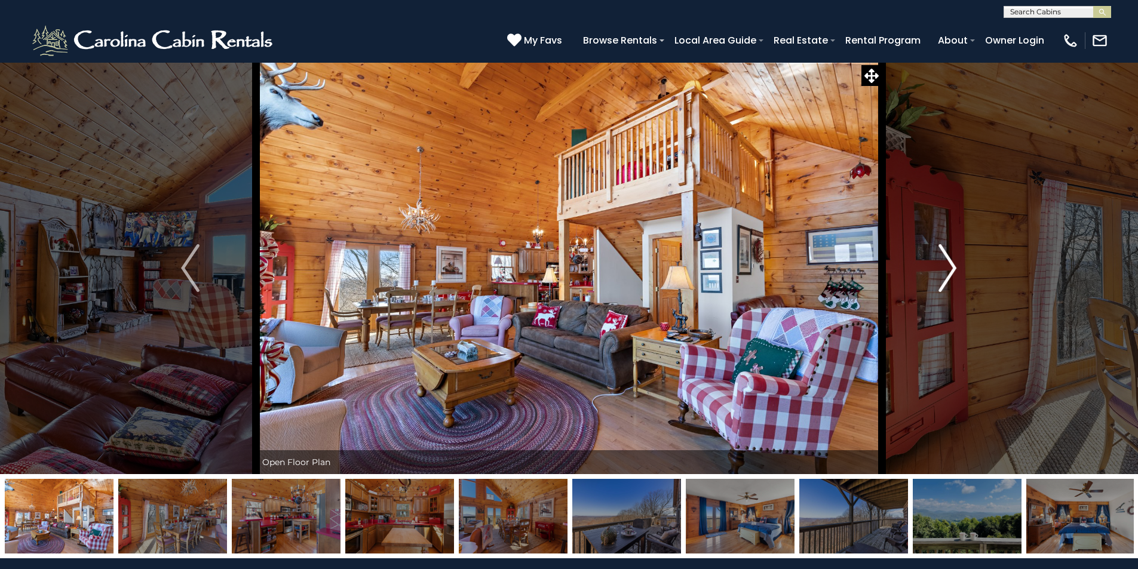
click at [949, 268] on img "Next" at bounding box center [947, 268] width 18 height 48
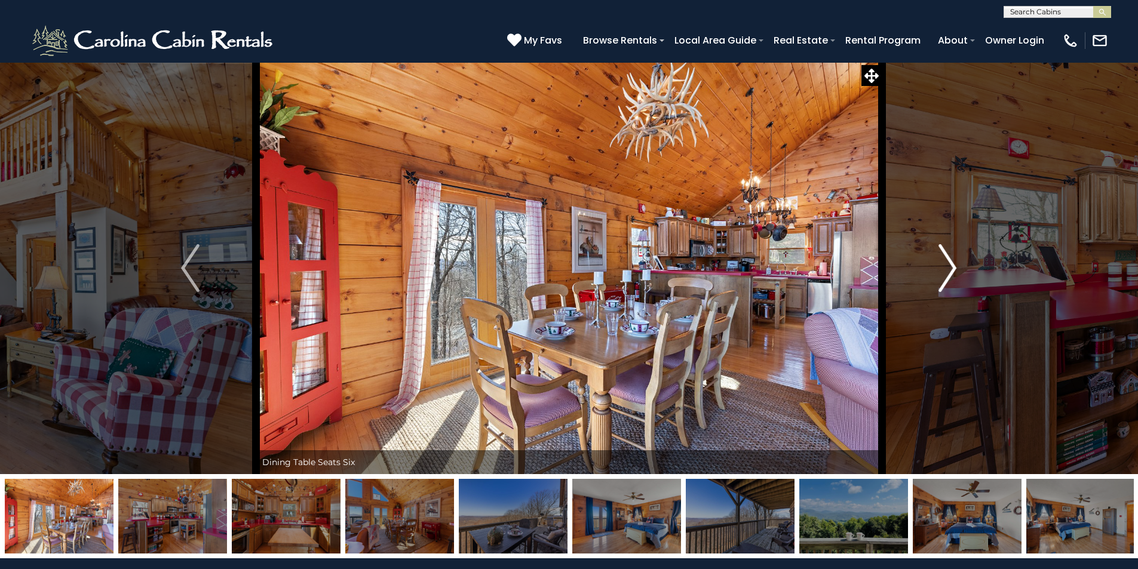
click at [949, 268] on img "Next" at bounding box center [947, 268] width 18 height 48
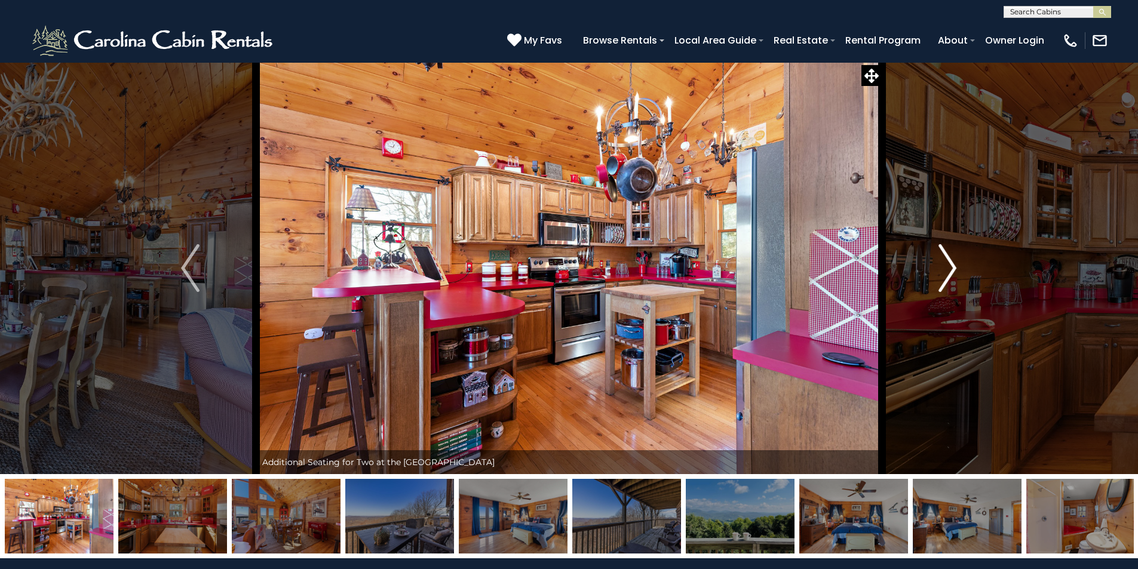
click at [949, 268] on img "Next" at bounding box center [947, 268] width 18 height 48
